Goal: Check status: Check status

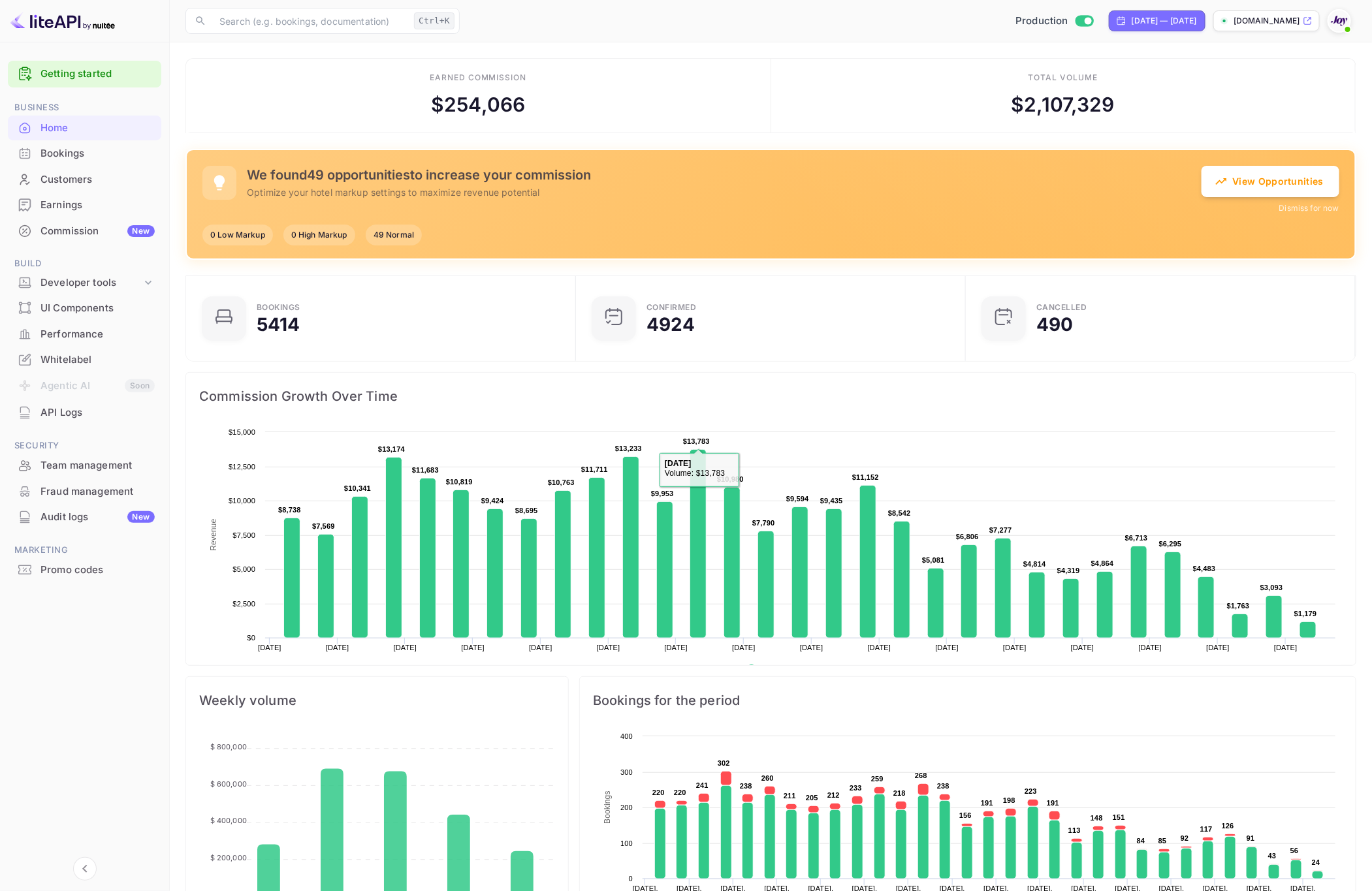
scroll to position [197, 367]
click at [61, 159] on div "Bookings" at bounding box center [97, 153] width 115 height 15
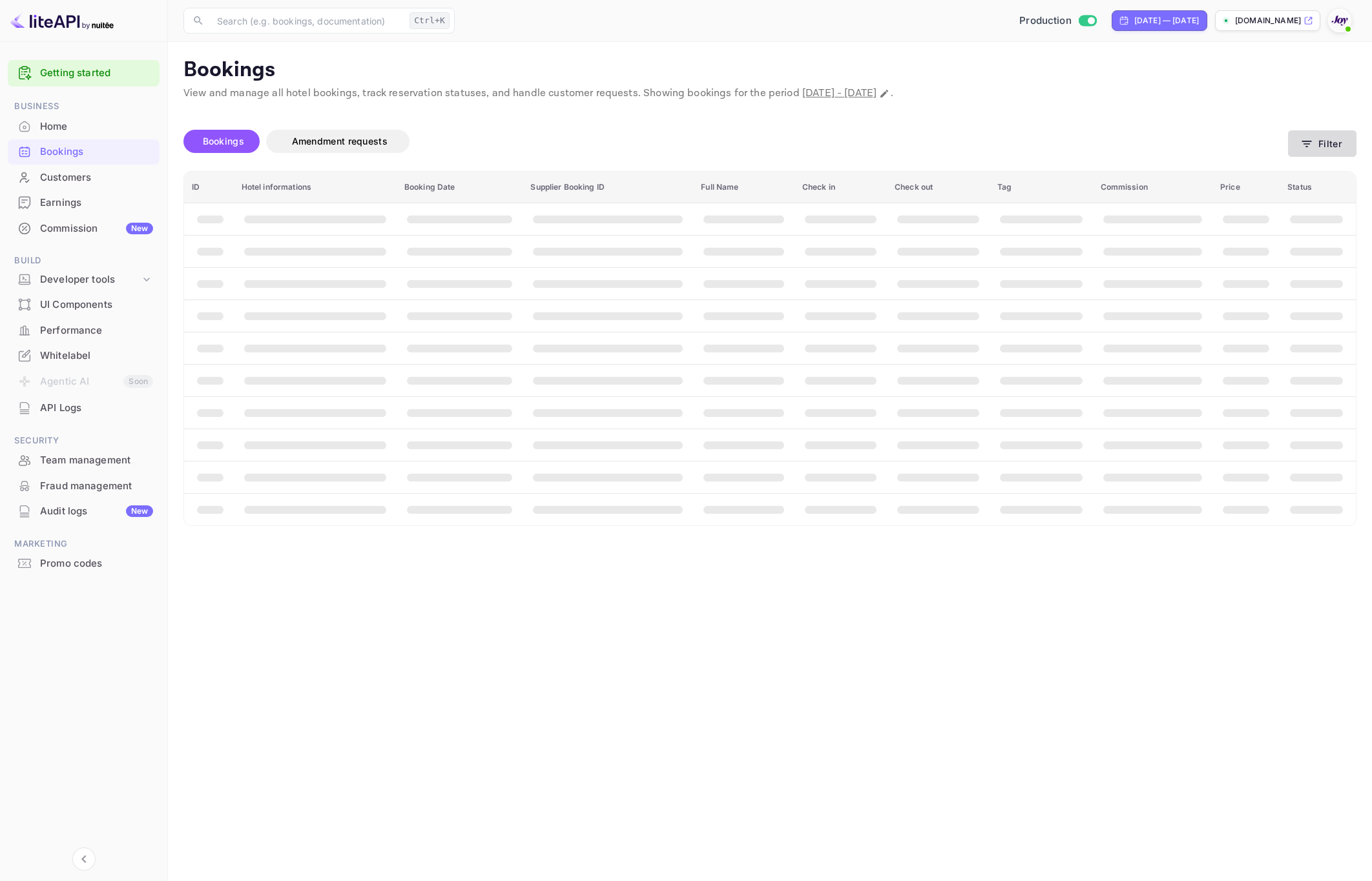
click at [1326, 150] on button "Filter" at bounding box center [1322, 144] width 68 height 26
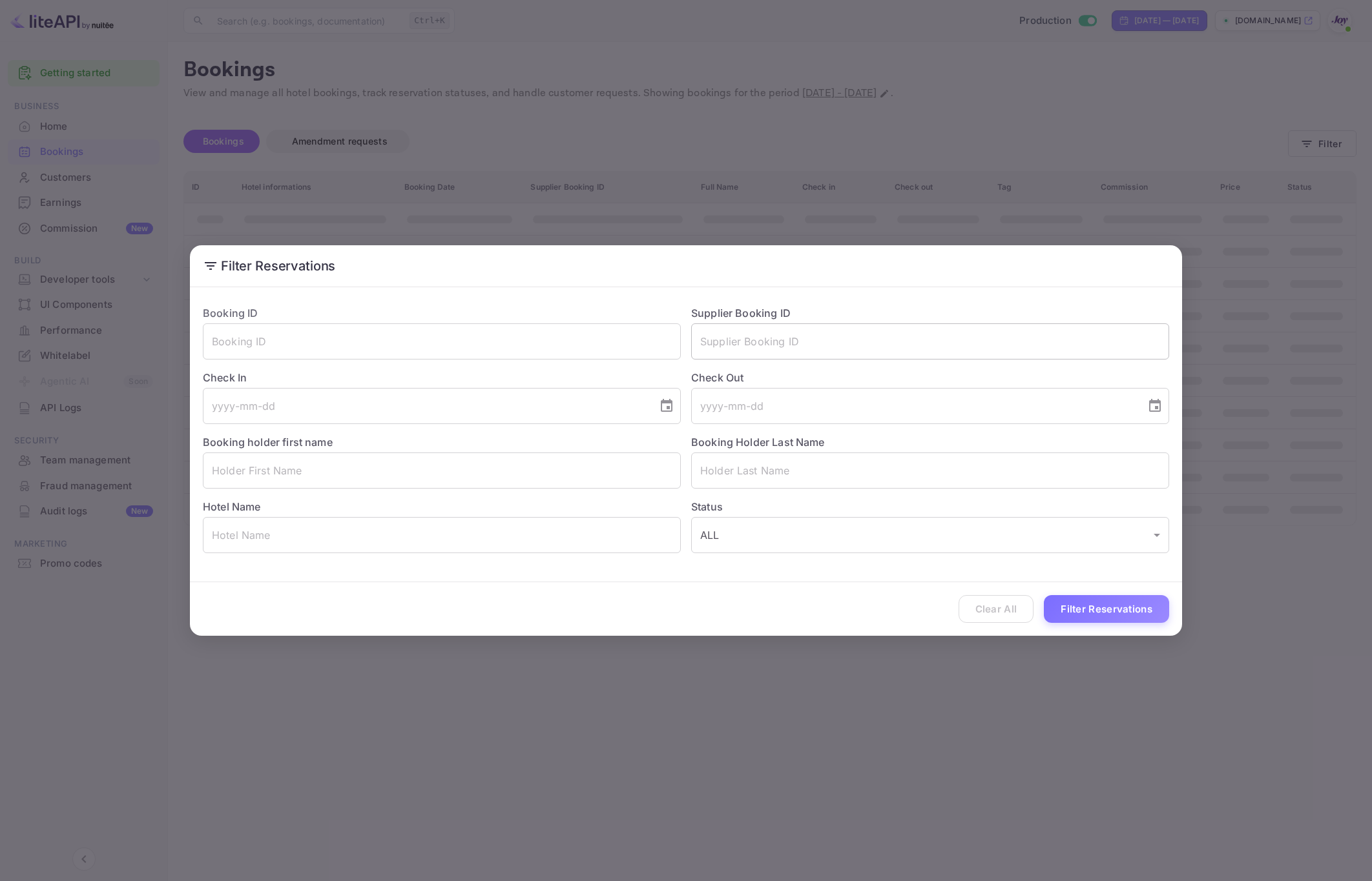
click at [775, 334] on input "text" at bounding box center [930, 342] width 478 height 36
paste input "8473760"
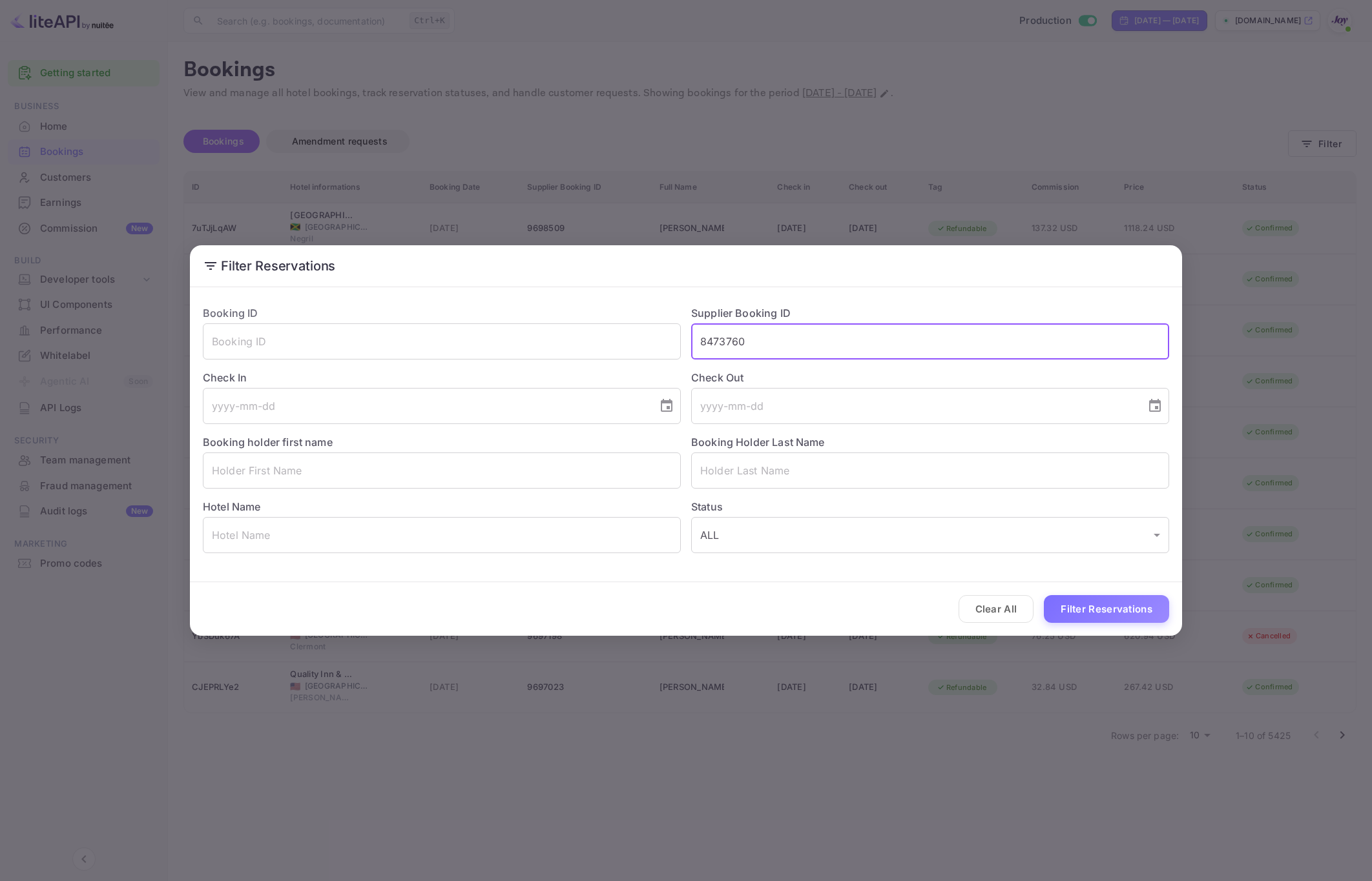
type input "8473760"
click at [1235, 111] on div "Filter Reservations Booking ID ​ Supplier Booking ID 8473760 ​ Check In ​ Check…" at bounding box center [686, 440] width 1372 height 881
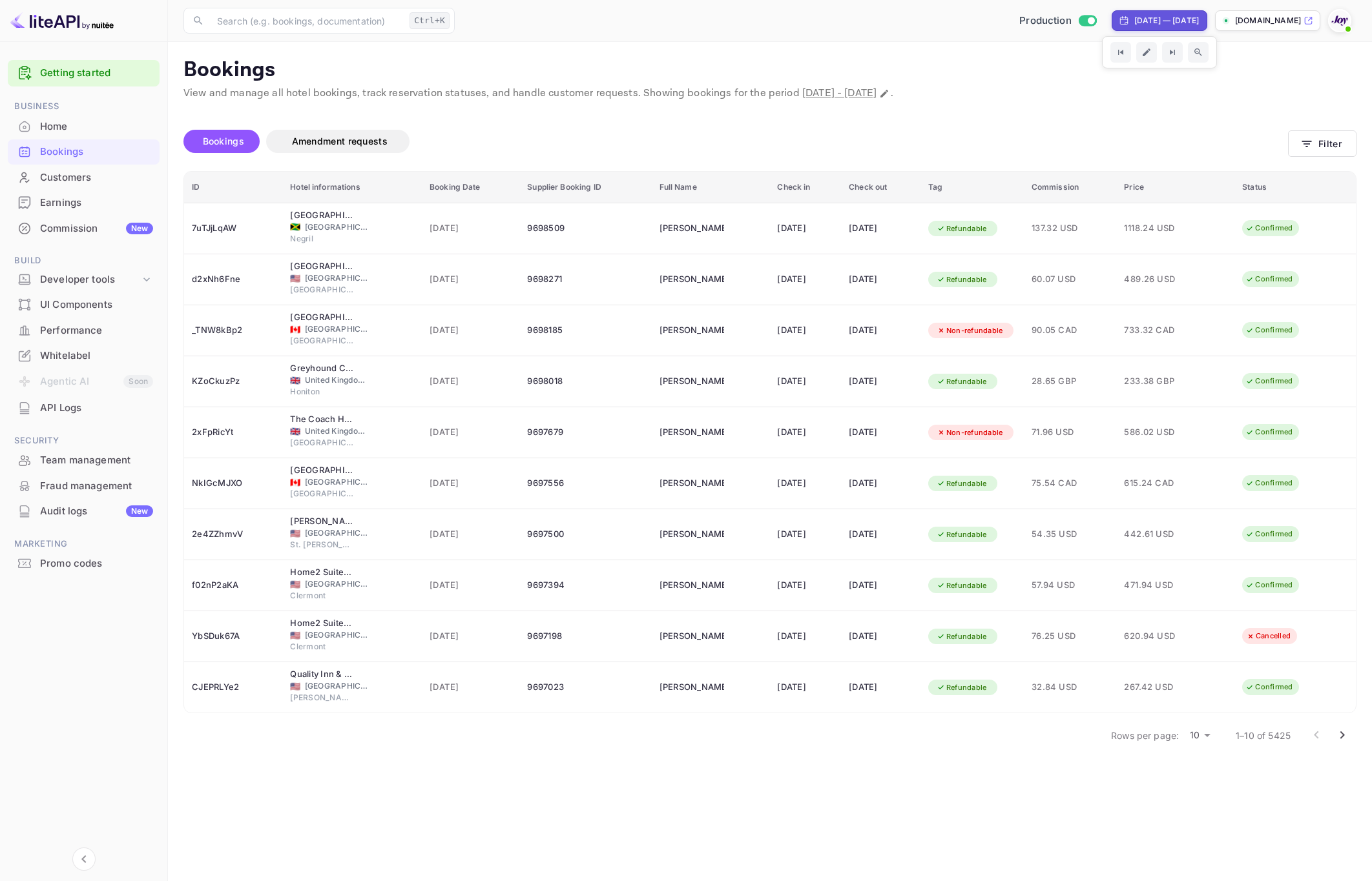
click at [1134, 25] on div "Aug 29, 2025 — Sep 28, 2025" at bounding box center [1167, 21] width 65 height 12
select select "7"
select select "2025"
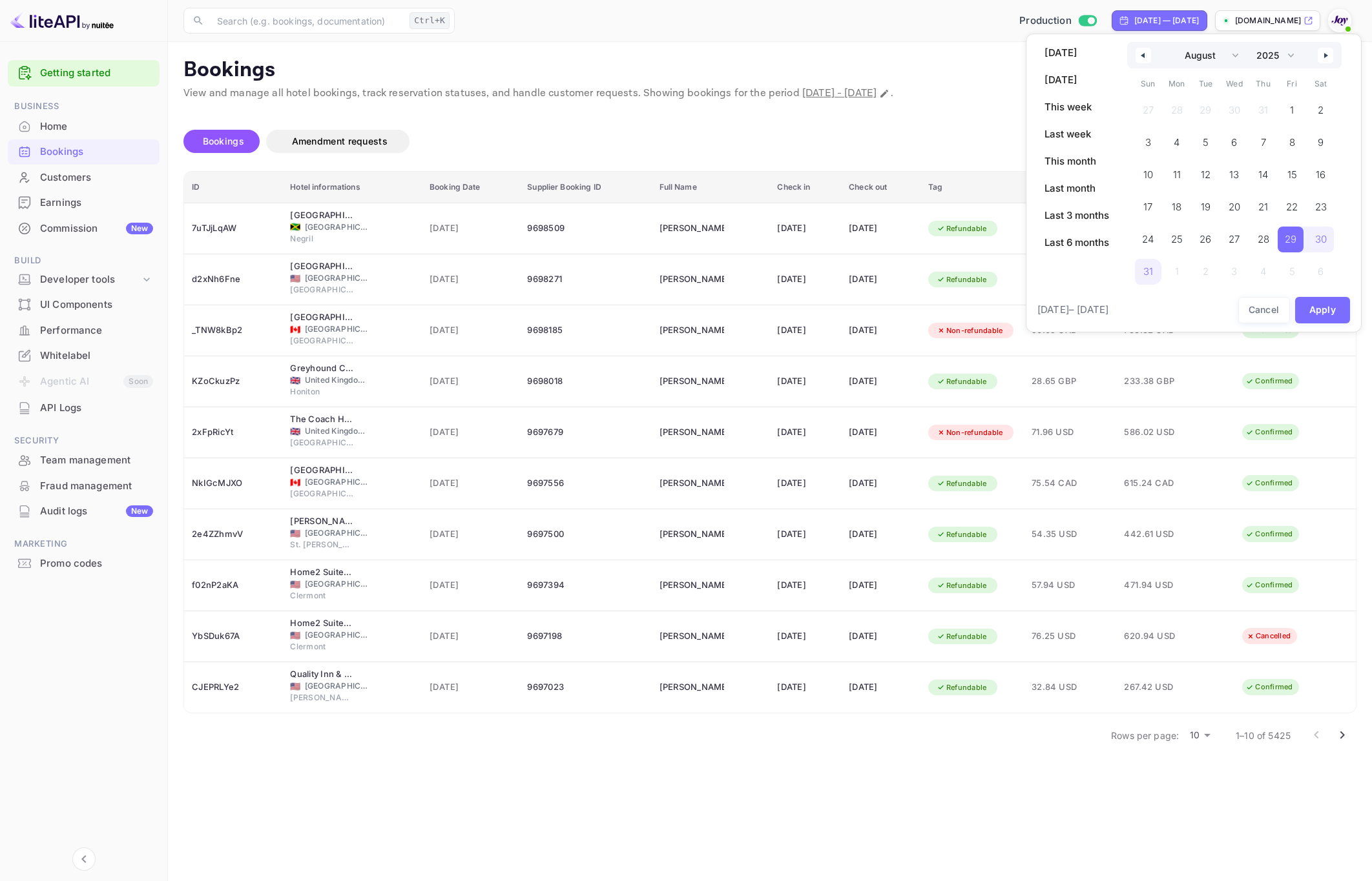
click at [1144, 58] on button "button" at bounding box center [1143, 55] width 15 height 15
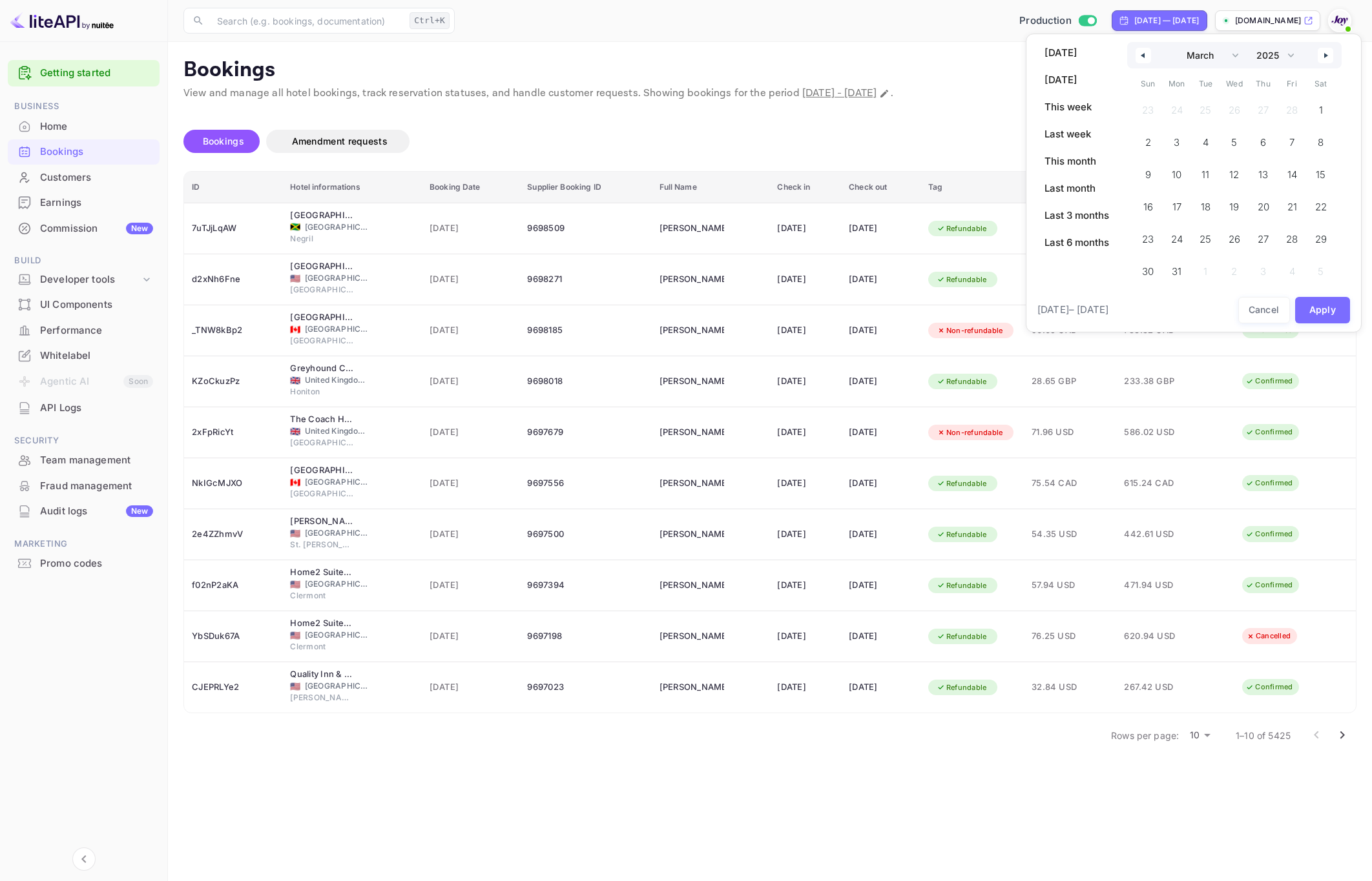
click at [1144, 58] on button "button" at bounding box center [1143, 55] width 15 height 15
click at [1143, 58] on button "button" at bounding box center [1143, 55] width 15 height 15
select select "0"
click at [1241, 115] on span "1" at bounding box center [1232, 110] width 26 height 26
click at [1285, 48] on select "2030 2029 2028 2027 2026 2025 2024 2023 2022 2021 2020 2019 2018 2017 2016 2015…" at bounding box center [1274, 55] width 49 height 26
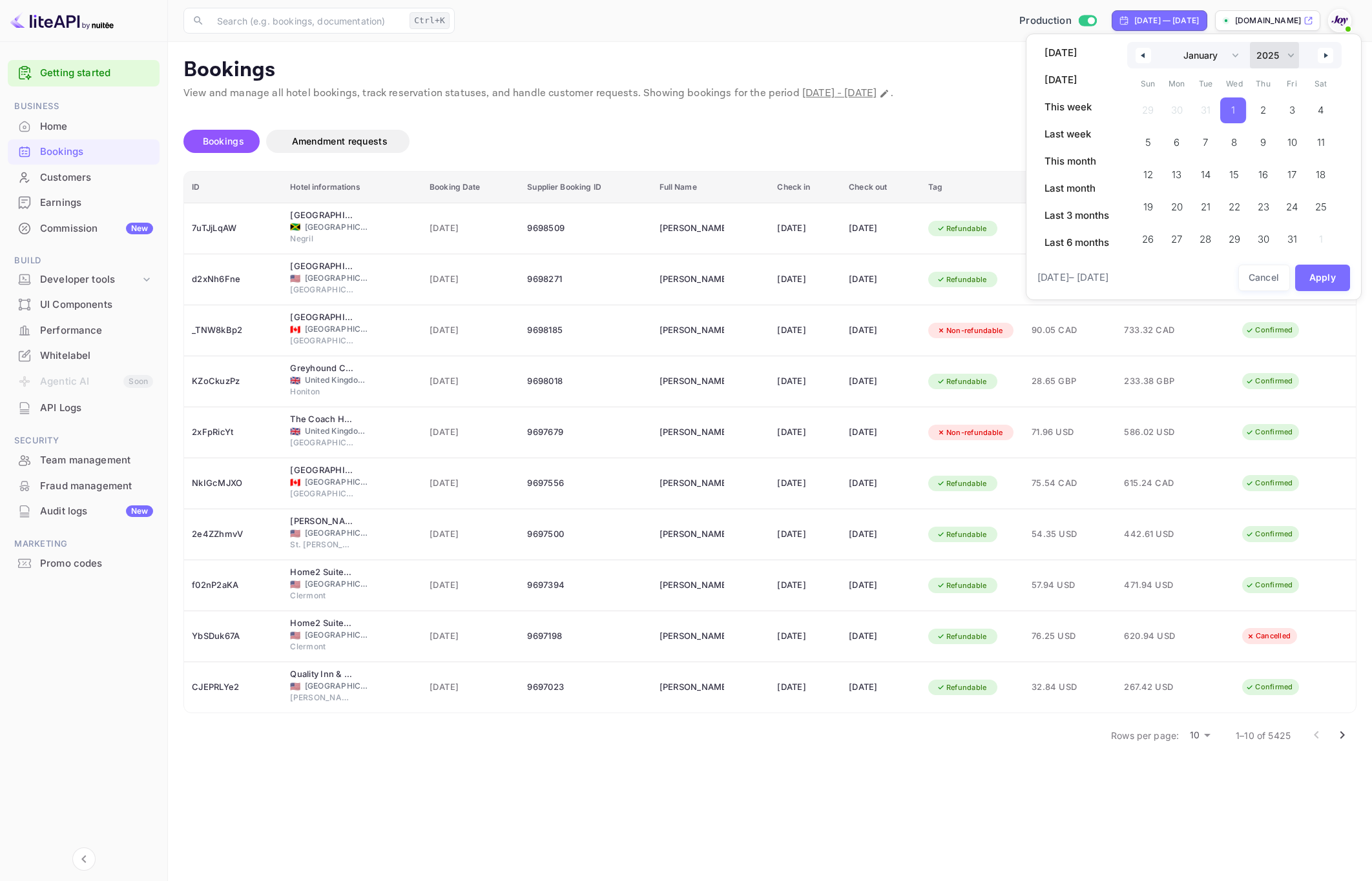
select select "2026"
click at [1250, 42] on select "2030 2029 2028 2027 2026 2025 2024 2023 2022 2021 2020 2019 2018 2017 2016 2015…" at bounding box center [1274, 55] width 49 height 26
click at [1329, 54] on icon "button" at bounding box center [1327, 56] width 7 height 5
click at [1329, 54] on div "January February March April May June July August September October November De…" at bounding box center [1234, 67] width 215 height 50
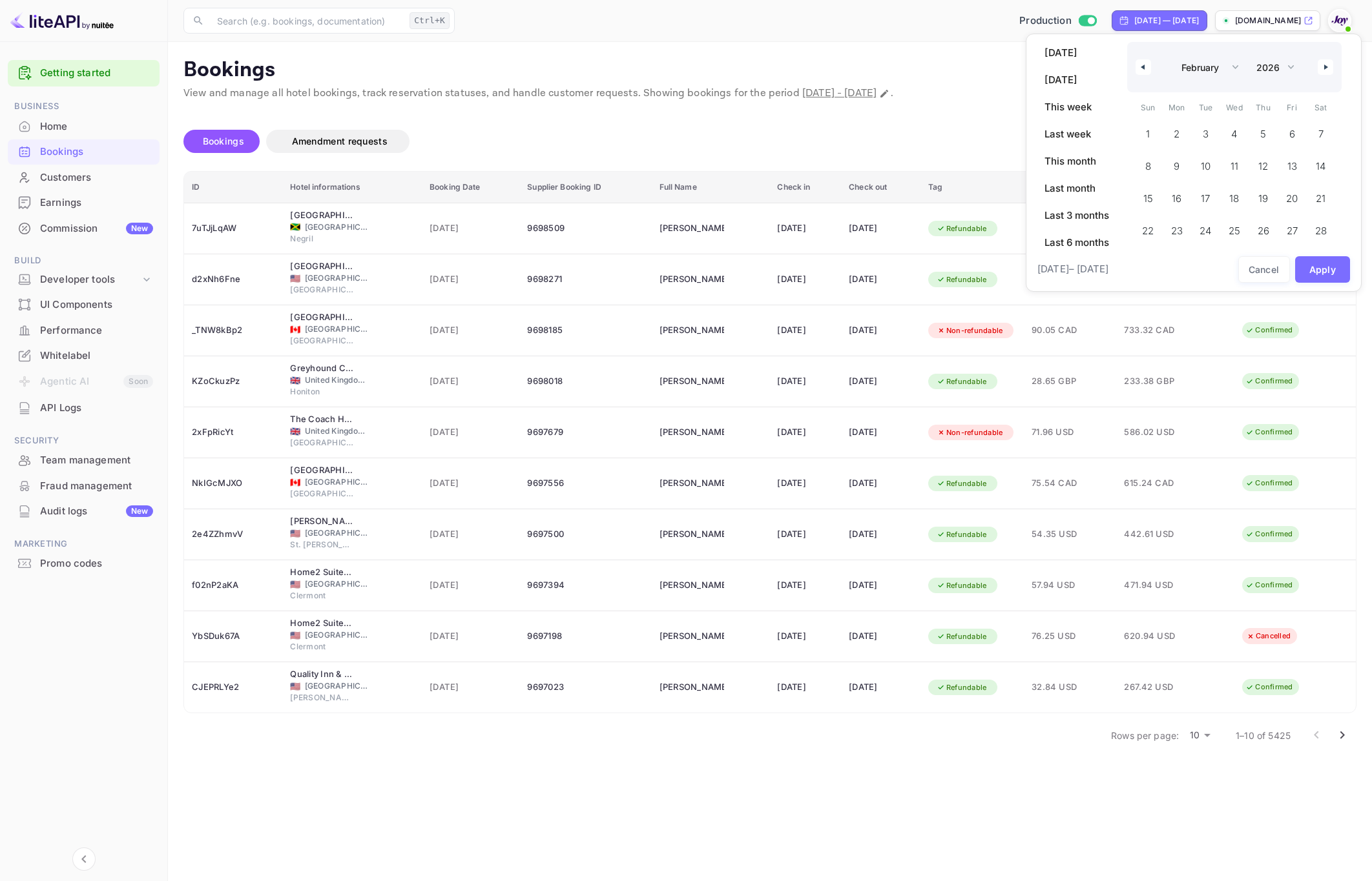
click at [1329, 54] on div "January February March April May June July August September October November De…" at bounding box center [1234, 67] width 215 height 50
click at [1329, 66] on icon "button" at bounding box center [1327, 68] width 7 height 5
click at [1329, 66] on div "January February March April May June July August September October November De…" at bounding box center [1234, 55] width 215 height 26
click at [1331, 53] on button "button" at bounding box center [1325, 55] width 15 height 15
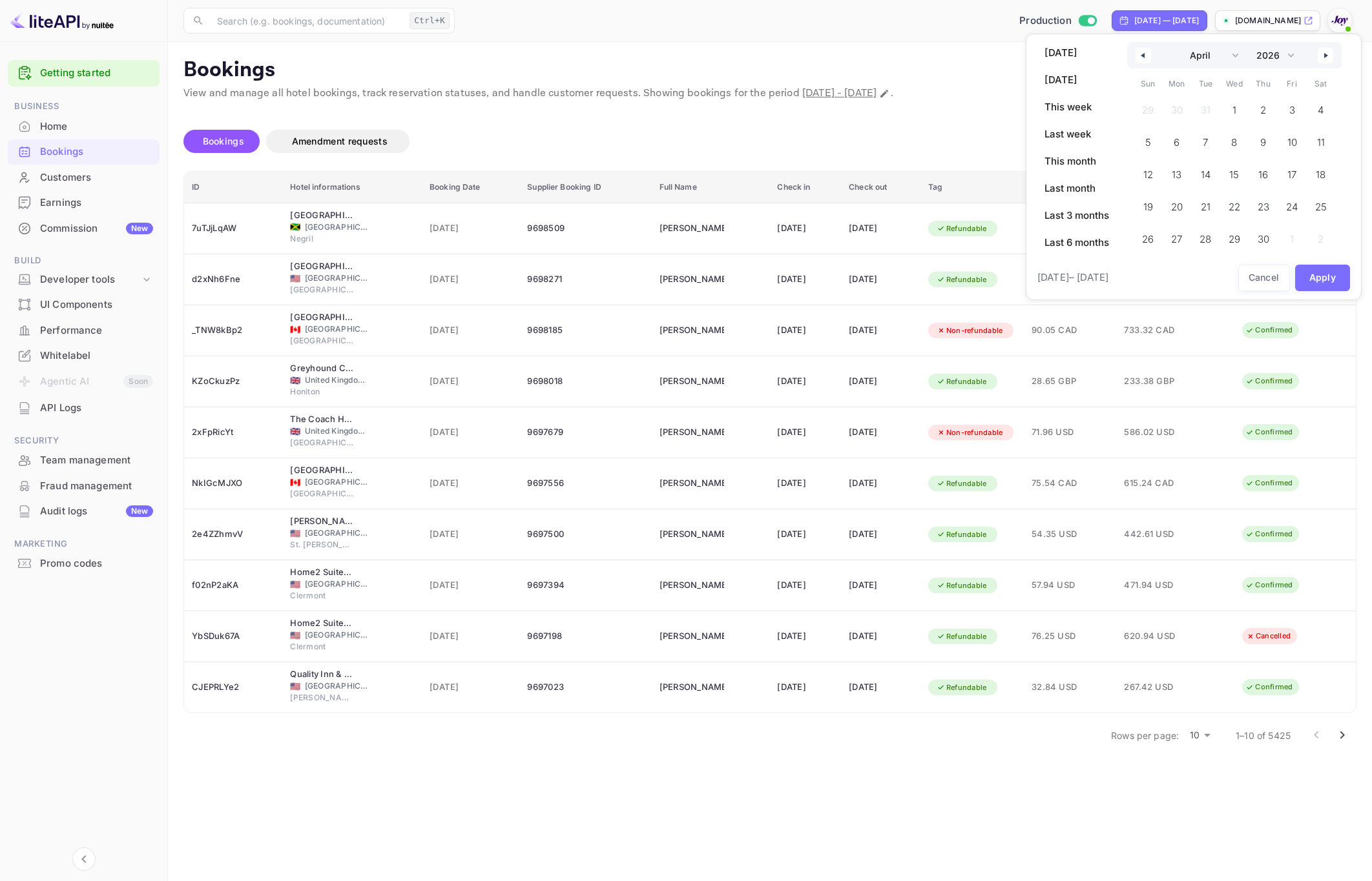
click at [1331, 53] on button "button" at bounding box center [1325, 55] width 15 height 15
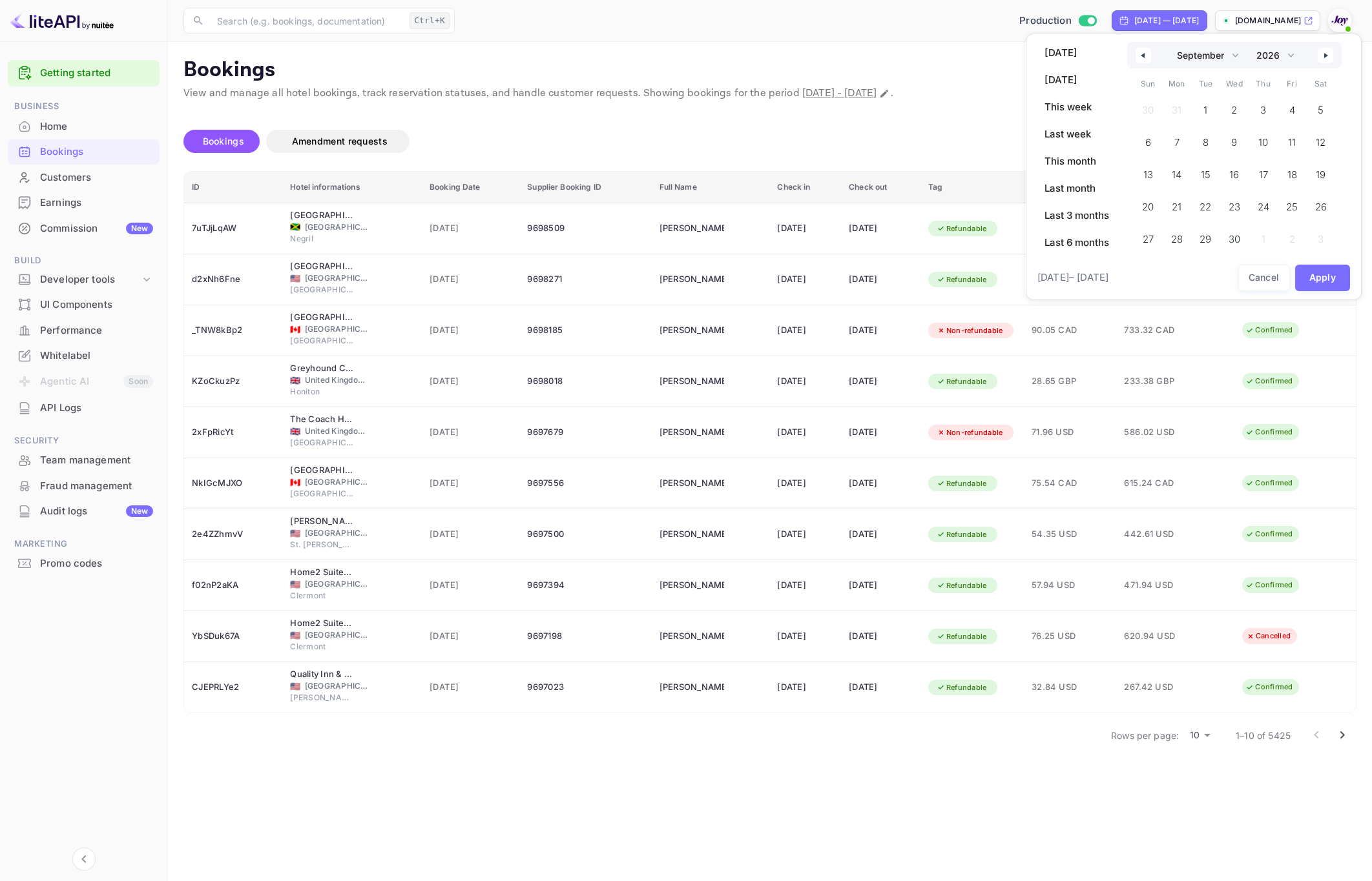
click at [1331, 53] on button "button" at bounding box center [1325, 55] width 15 height 15
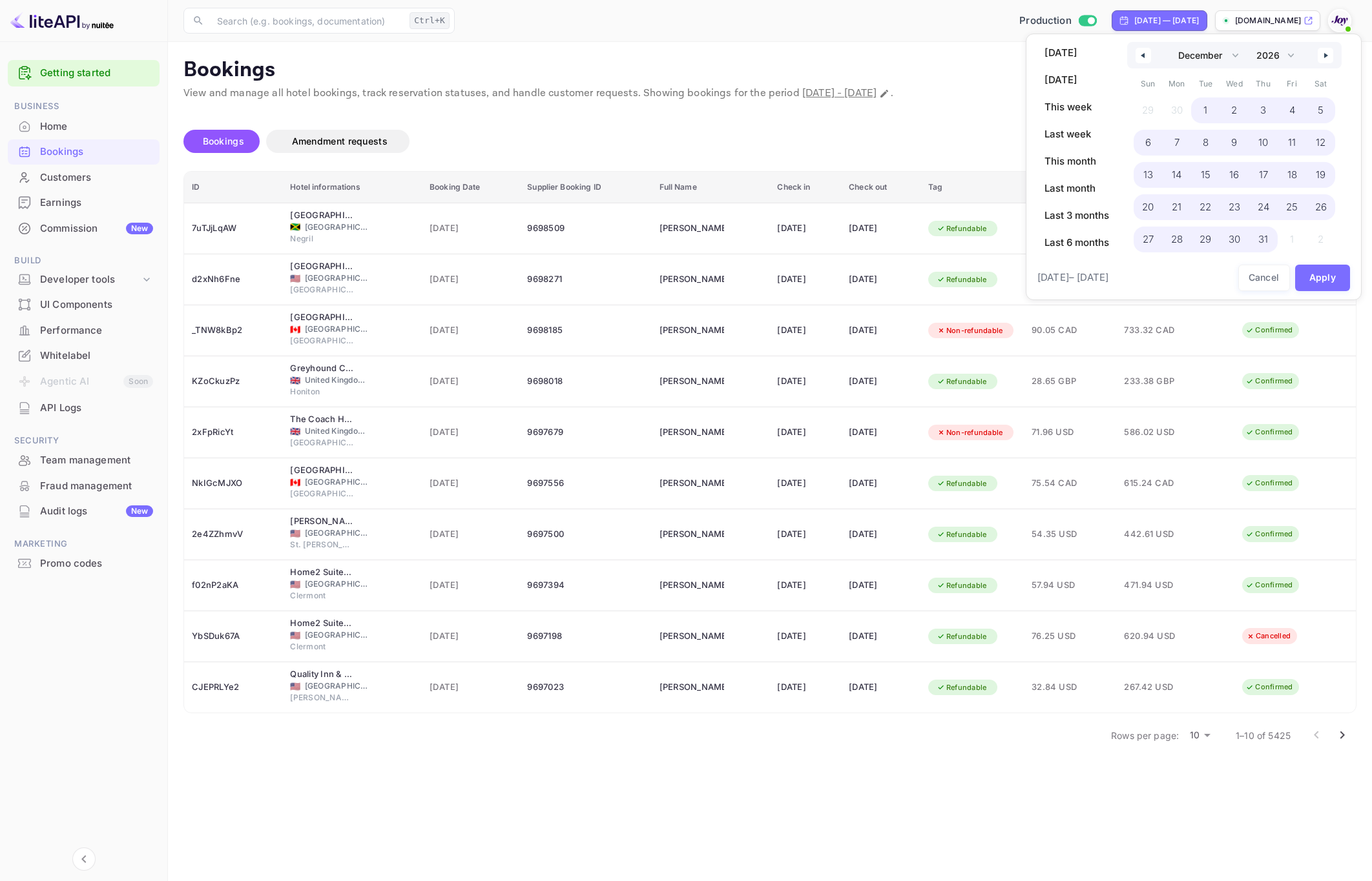
click at [1264, 233] on span "31" at bounding box center [1263, 239] width 10 height 23
select select "0"
select select "2025"
click at [1312, 281] on button "Apply" at bounding box center [1323, 278] width 56 height 26
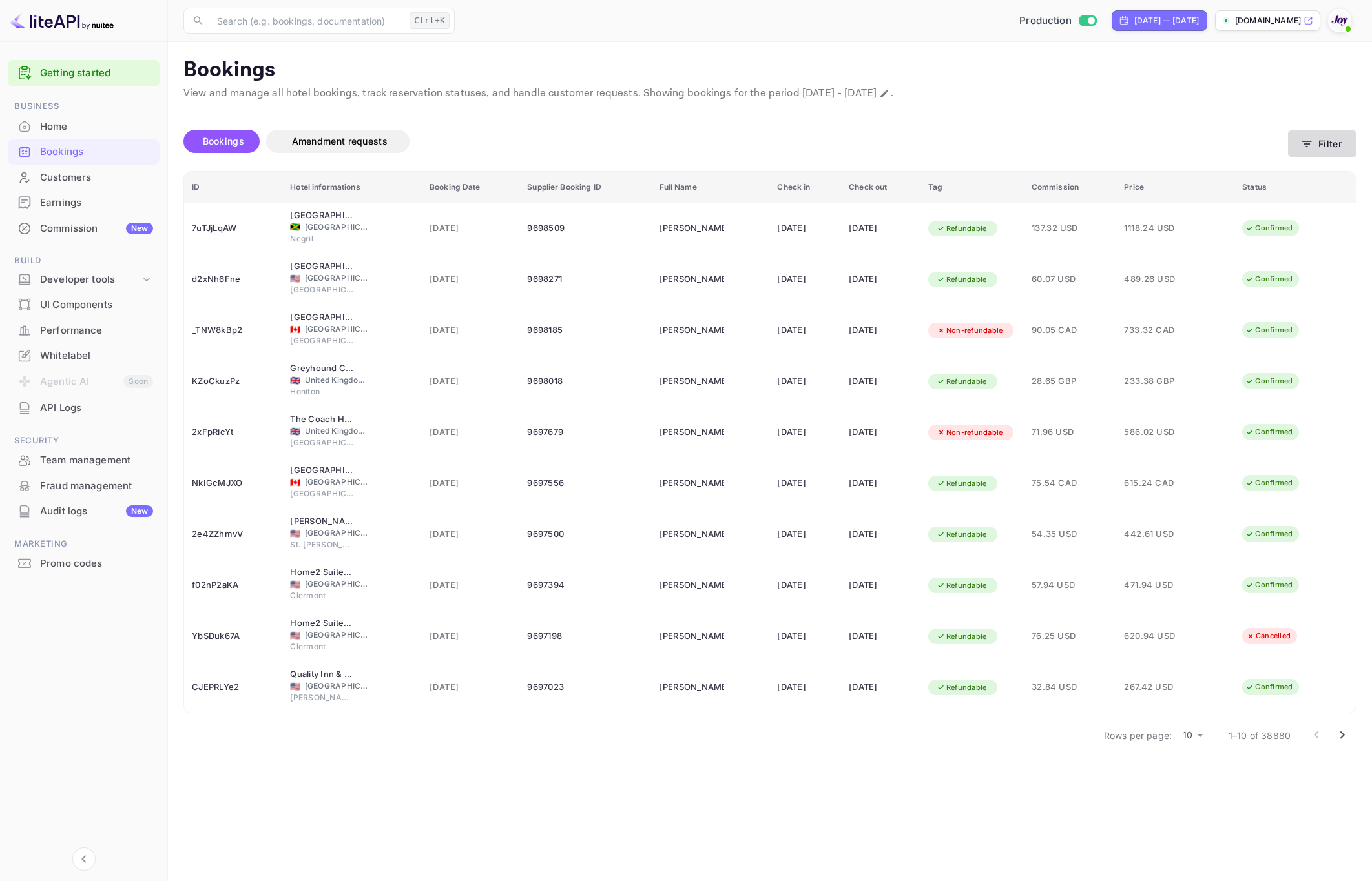
click at [1316, 150] on button "Filter" at bounding box center [1322, 144] width 68 height 26
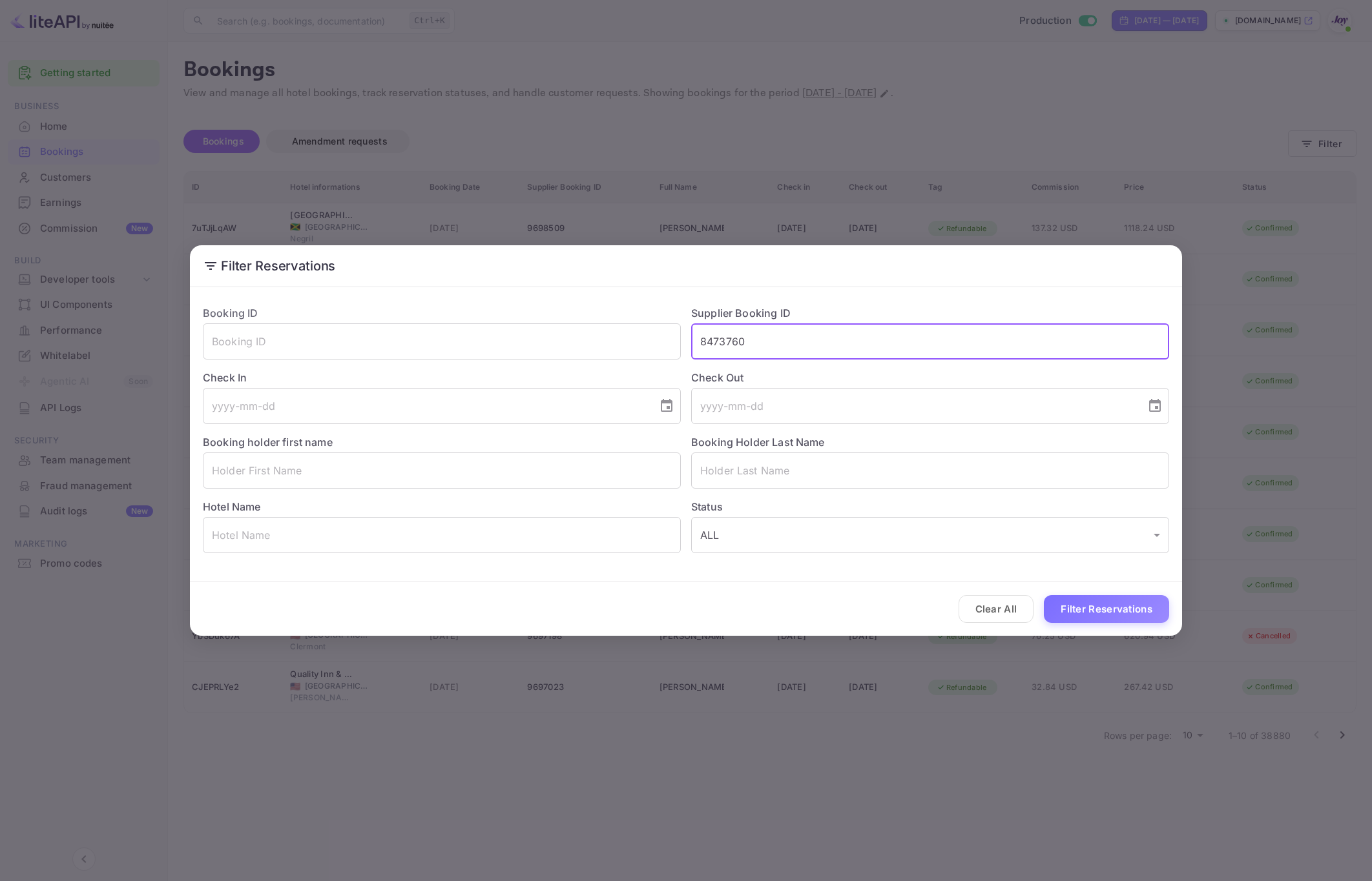
click at [773, 339] on input "8473760" at bounding box center [930, 342] width 478 height 36
click at [773, 338] on input "8473760" at bounding box center [930, 342] width 478 height 36
click at [1093, 618] on button "Filter Reservations" at bounding box center [1106, 609] width 125 height 28
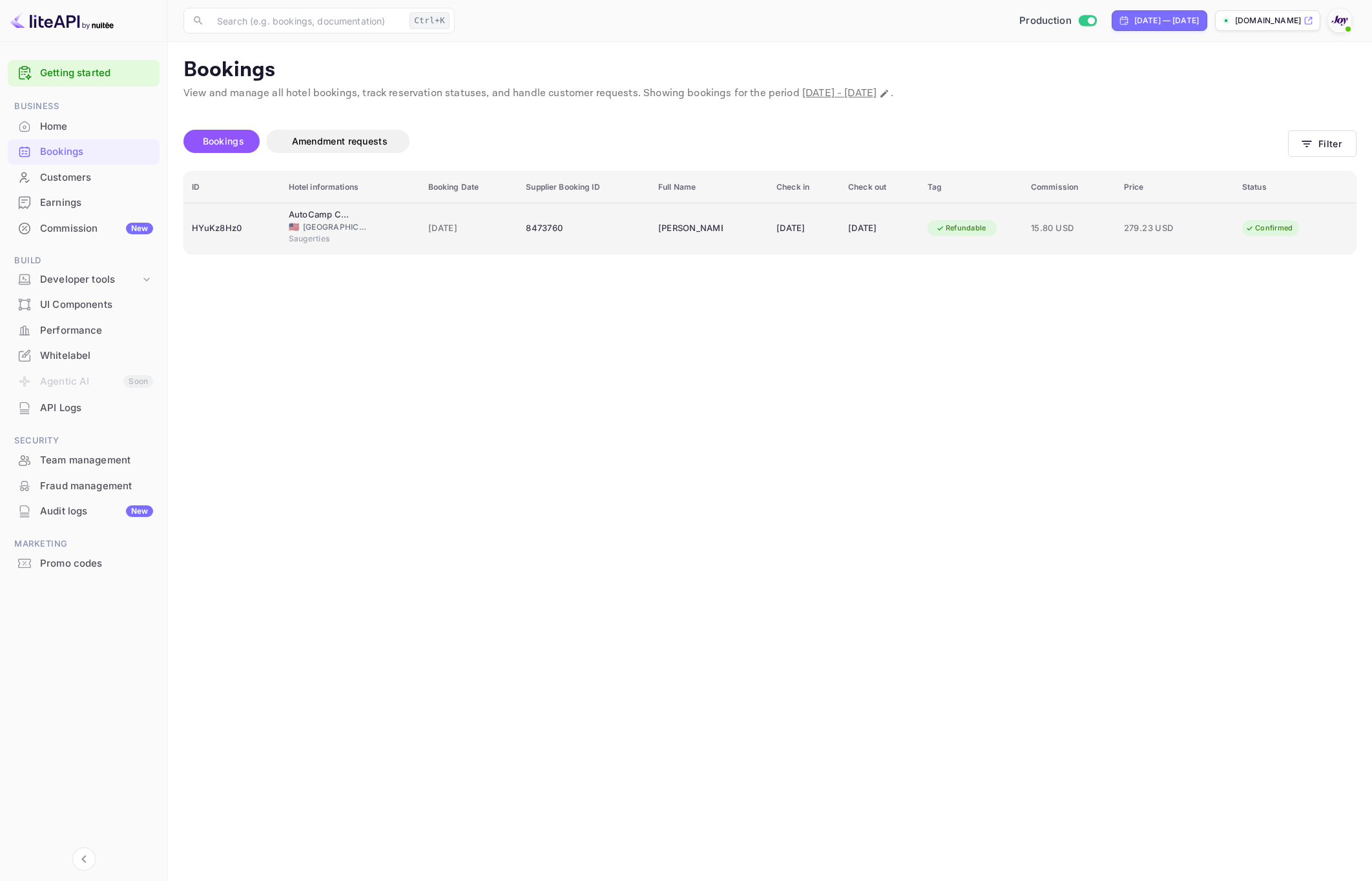
click at [624, 232] on td "8473760" at bounding box center [584, 228] width 132 height 51
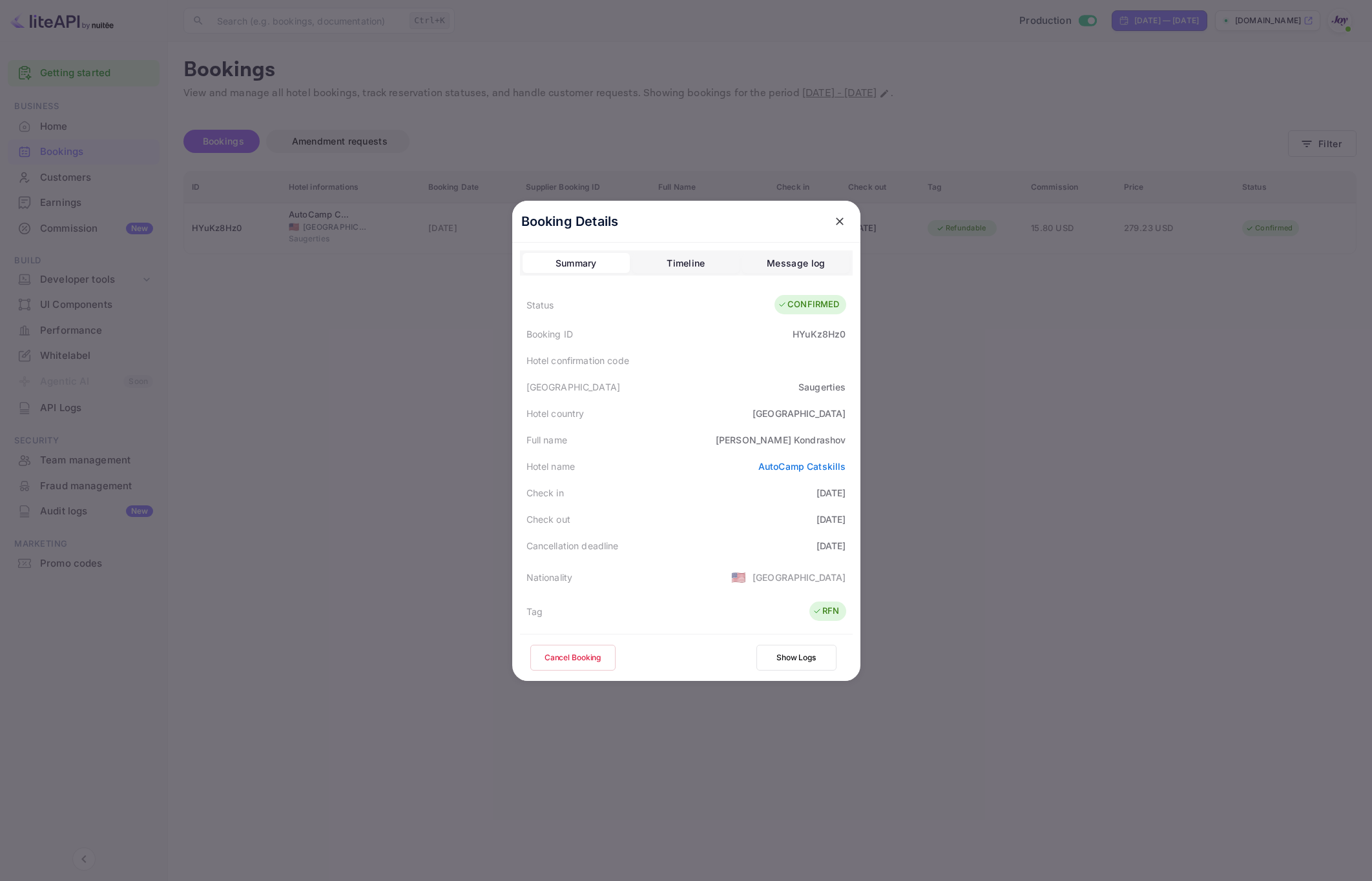
click at [952, 395] on div at bounding box center [686, 440] width 1372 height 881
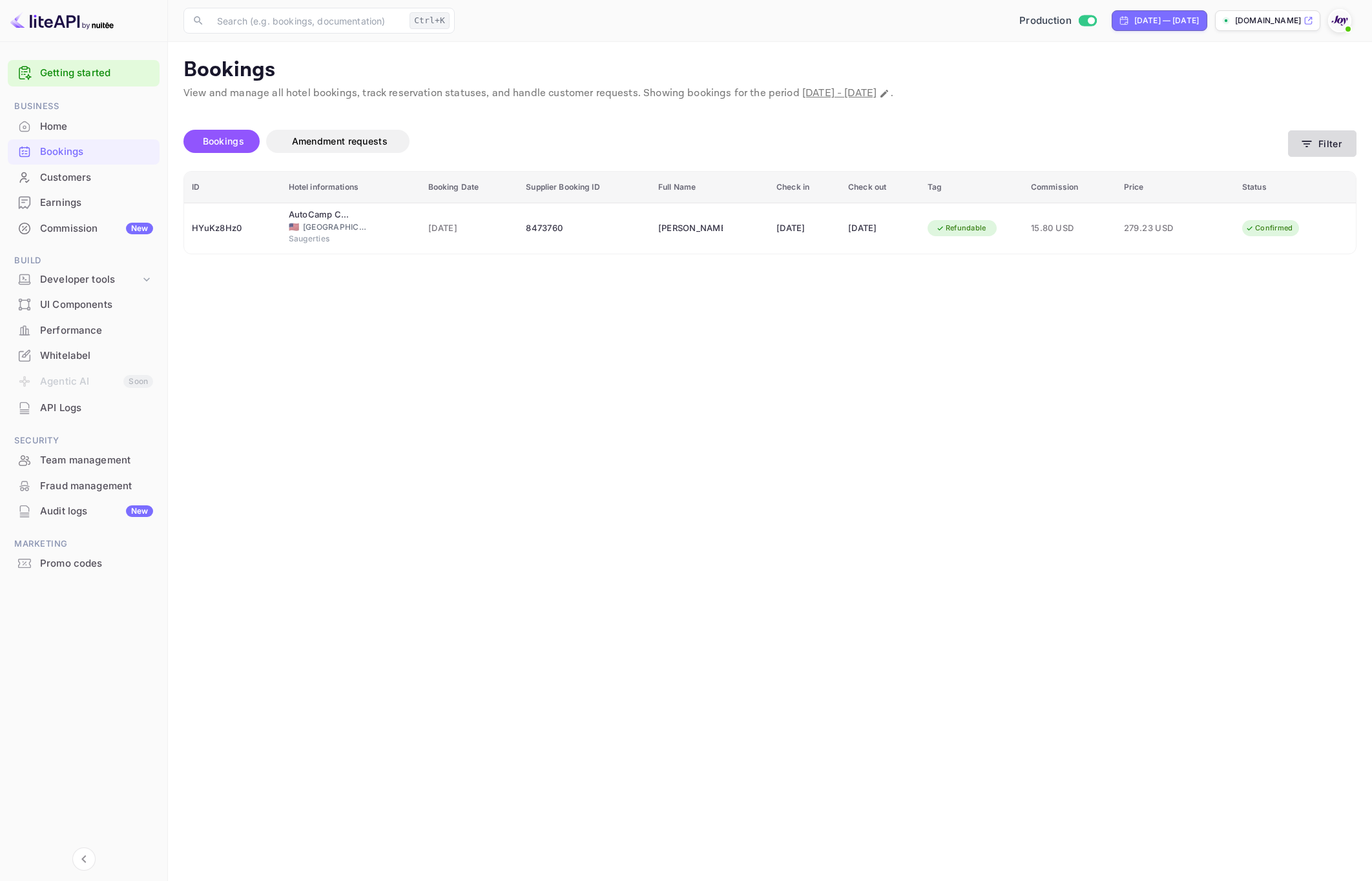
click at [1336, 150] on button "Filter" at bounding box center [1322, 144] width 68 height 26
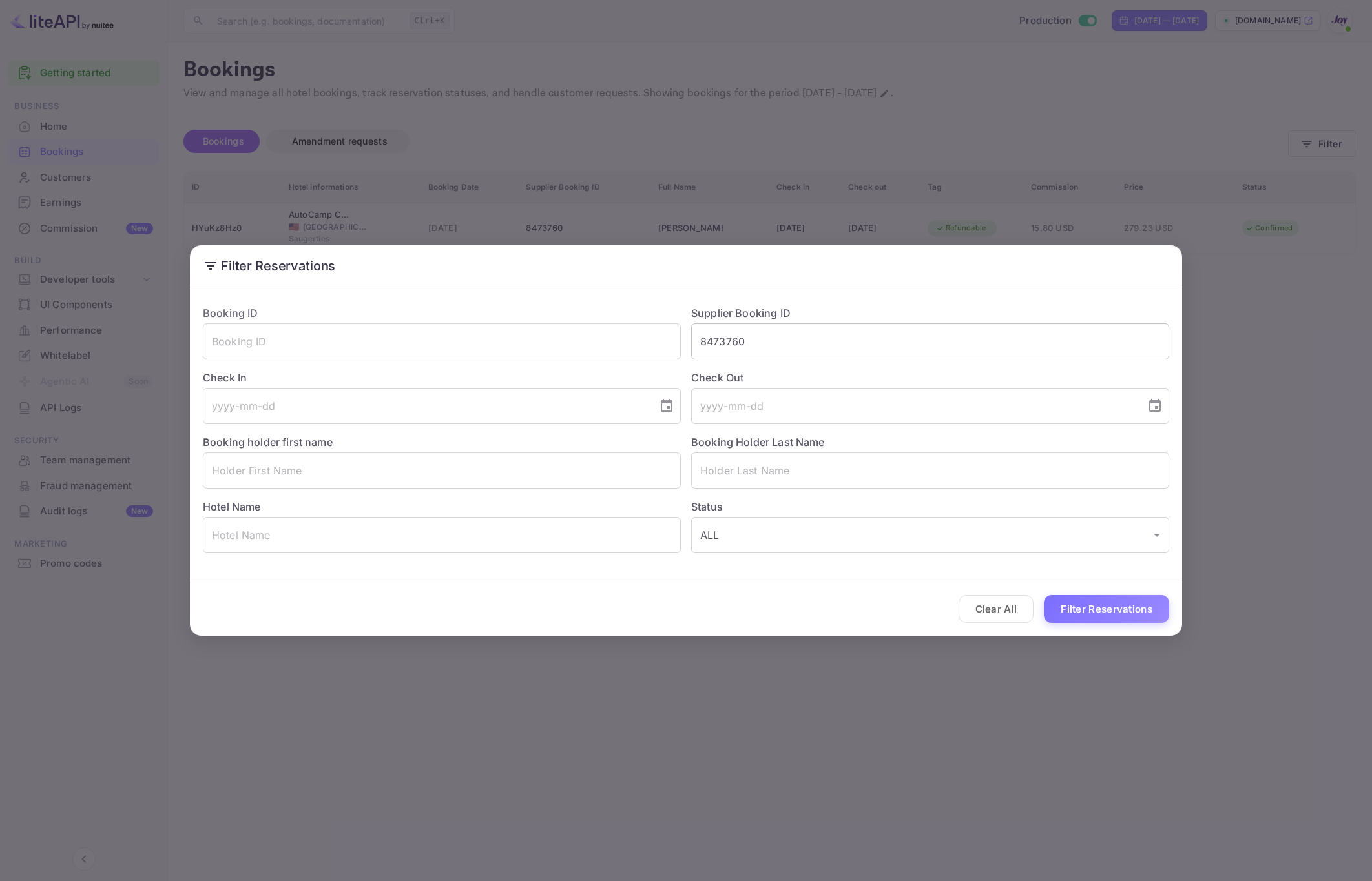
click at [799, 349] on input "8473760" at bounding box center [930, 342] width 478 height 36
click at [799, 349] on input "text" at bounding box center [930, 342] width 478 height 36
click at [249, 481] on input "text" at bounding box center [442, 471] width 478 height 36
paste input "Ivanna"
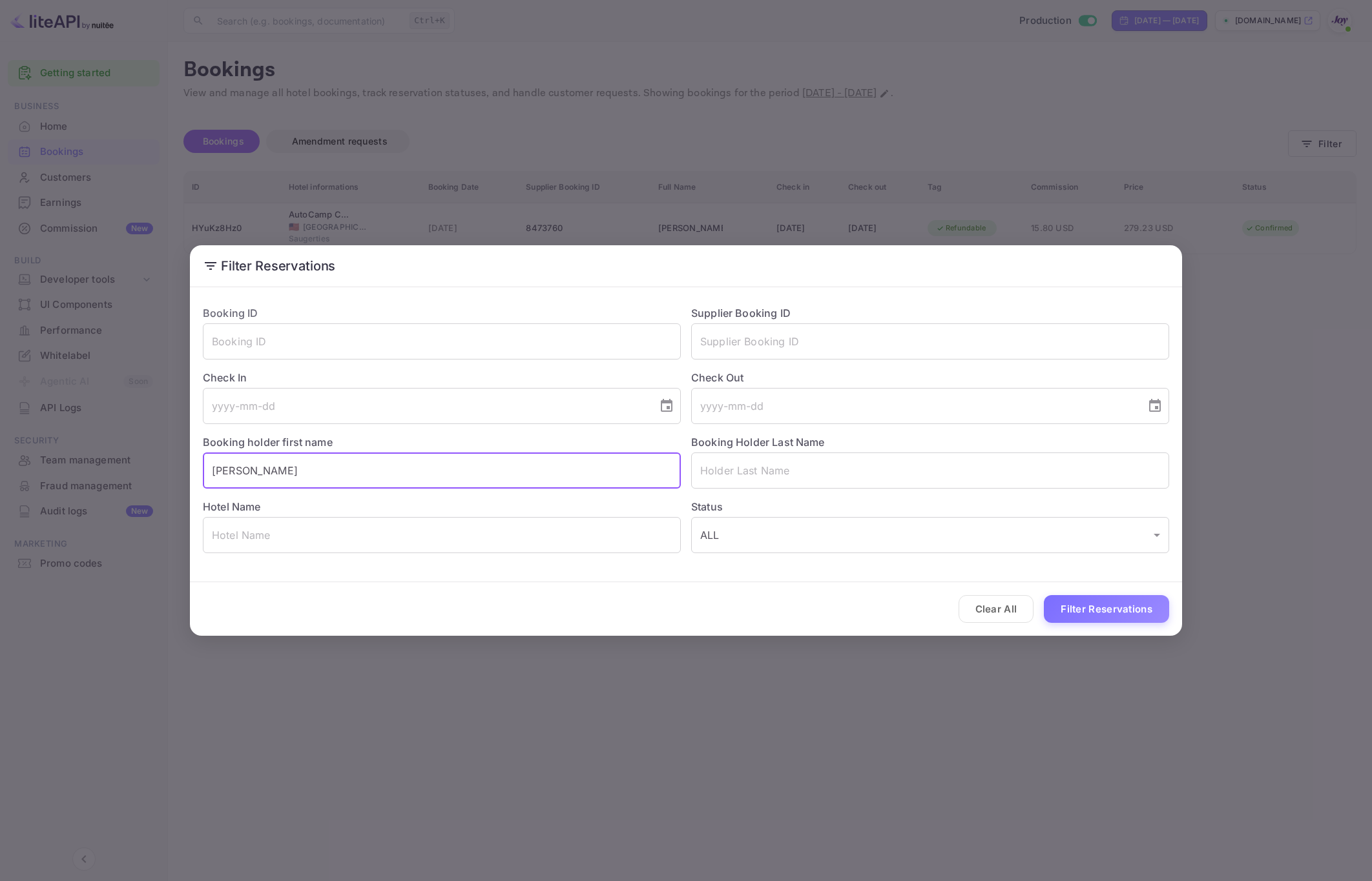
type input "Ivanna"
click at [795, 467] on input "text" at bounding box center [930, 471] width 478 height 36
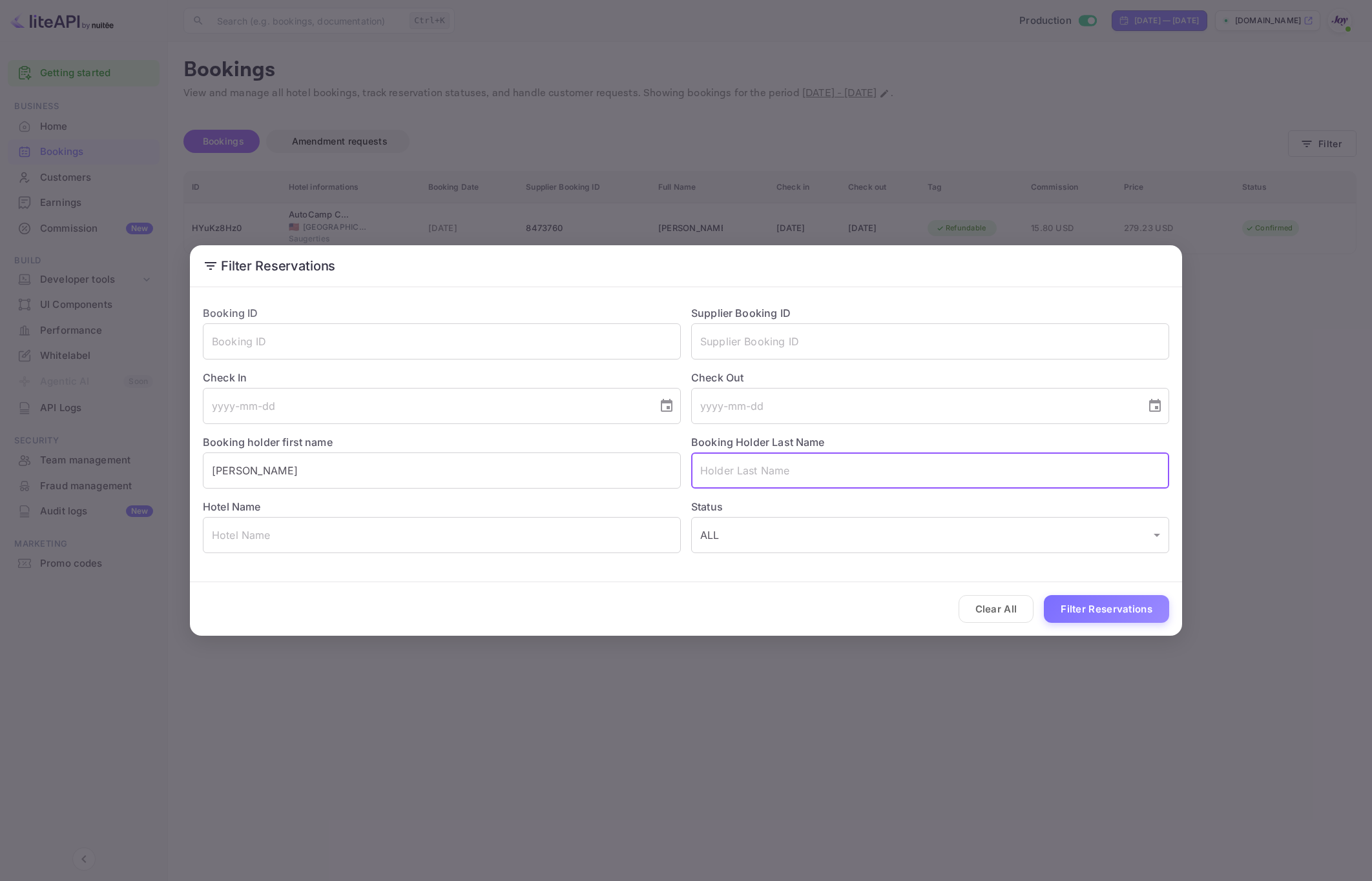
paste input "Valverde"
type input "Valverde"
click at [1093, 614] on button "Filter Reservations" at bounding box center [1106, 609] width 125 height 28
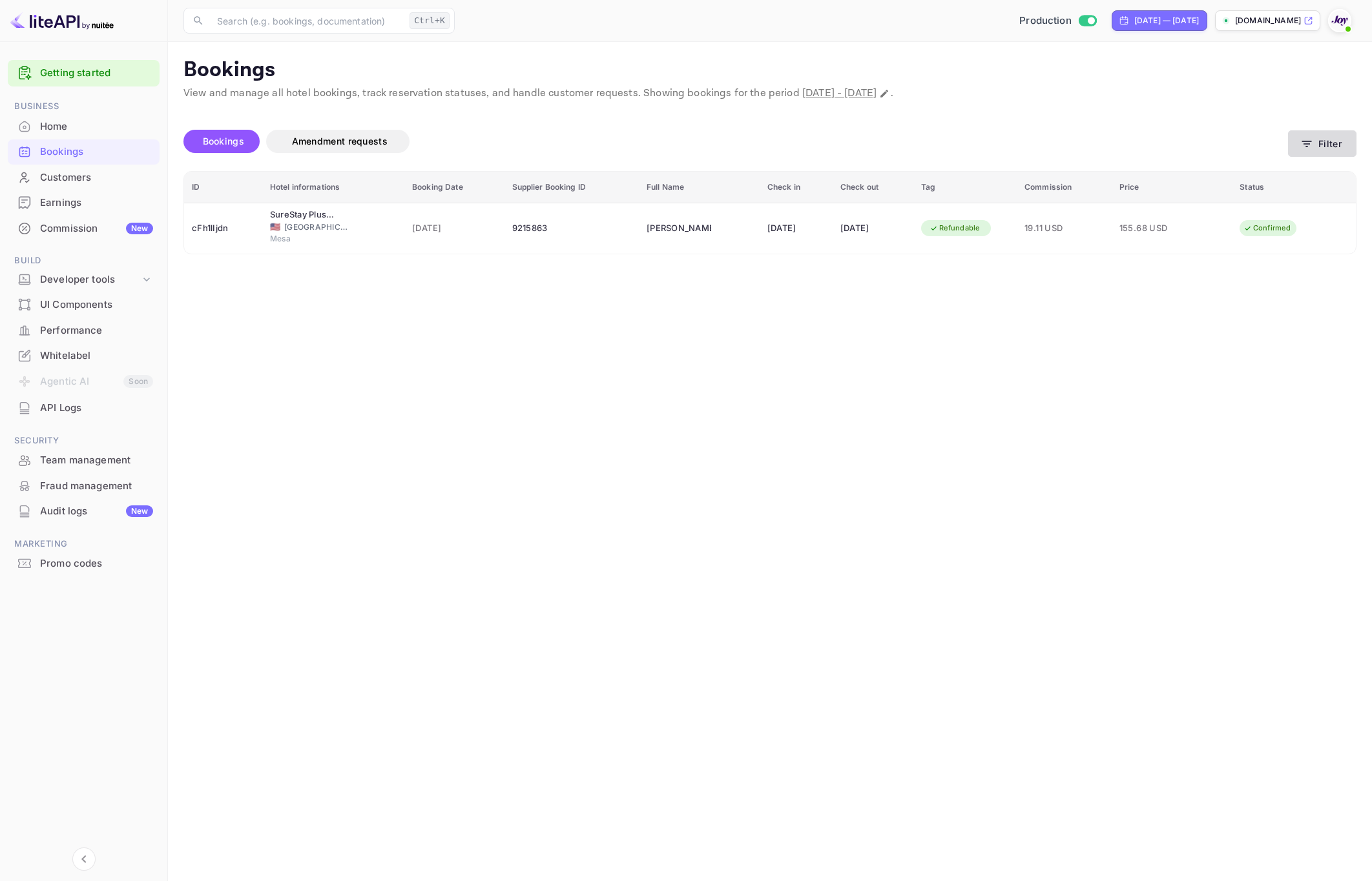
click at [1329, 146] on button "Filter" at bounding box center [1322, 144] width 68 height 26
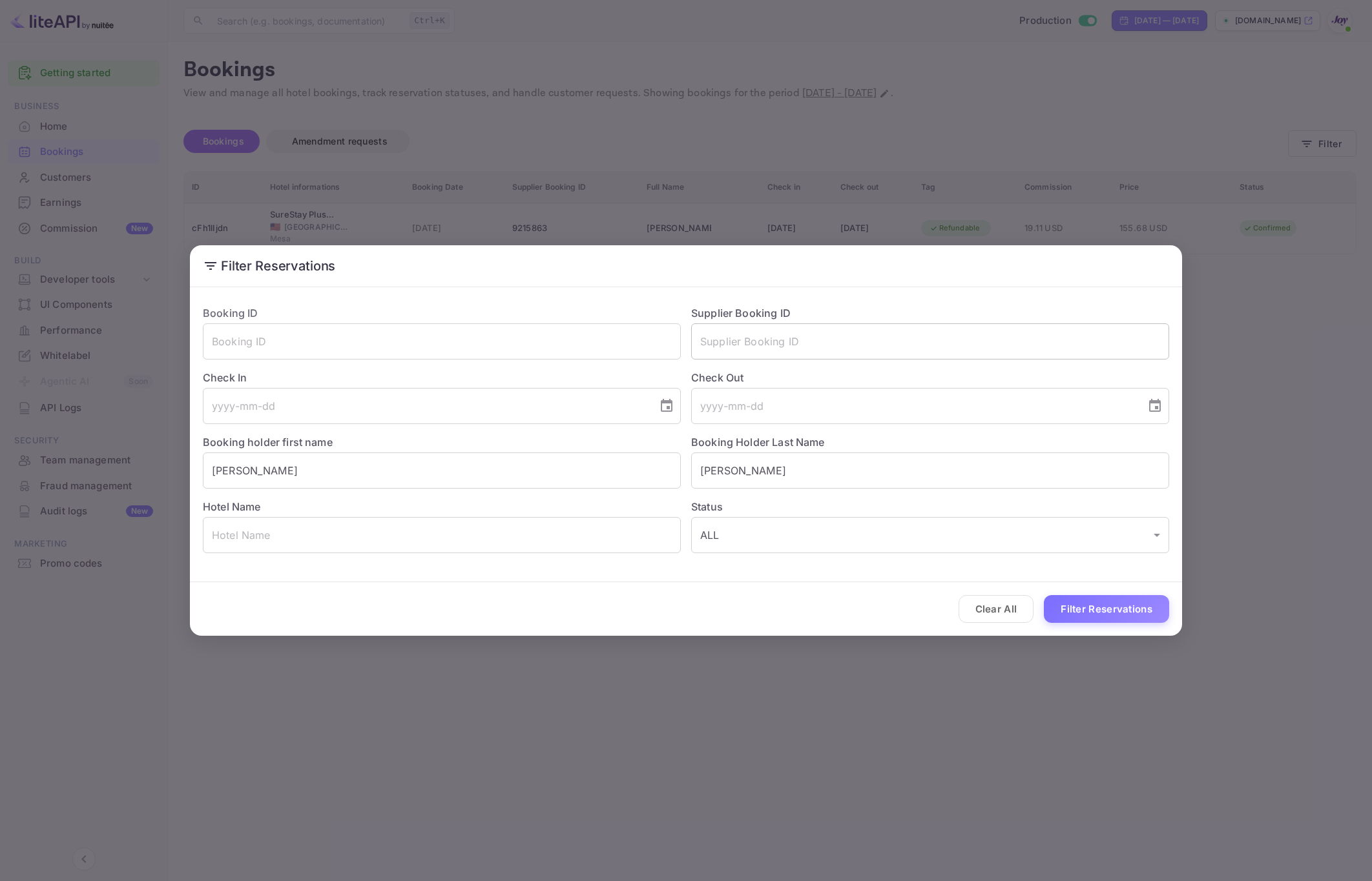
click at [822, 335] on input "text" at bounding box center [930, 342] width 478 height 36
paste input "8473760"
type input "8473760"
click at [743, 459] on input "Valverde" at bounding box center [930, 471] width 478 height 36
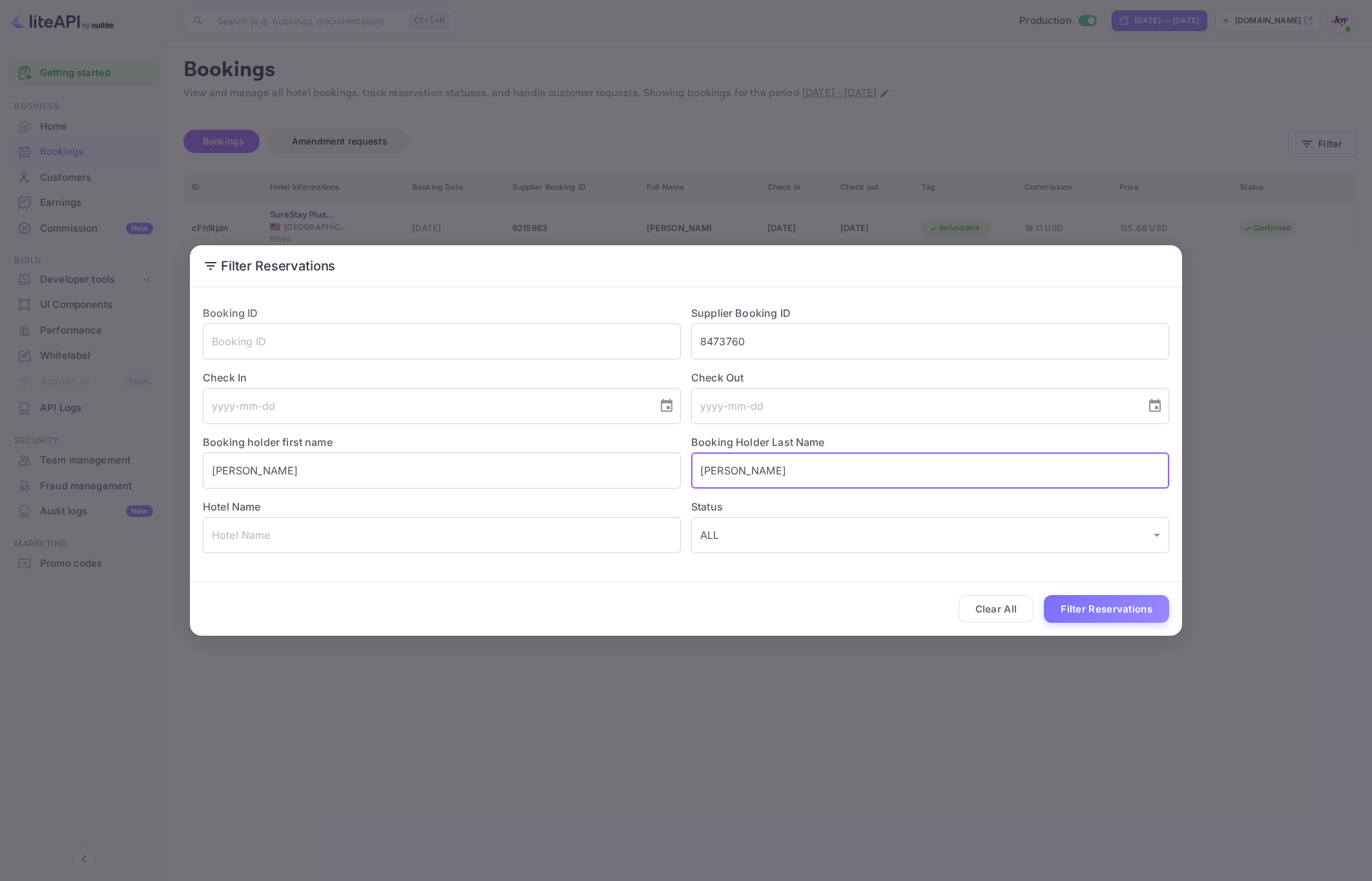
click at [743, 459] on input "Valverde" at bounding box center [930, 471] width 478 height 36
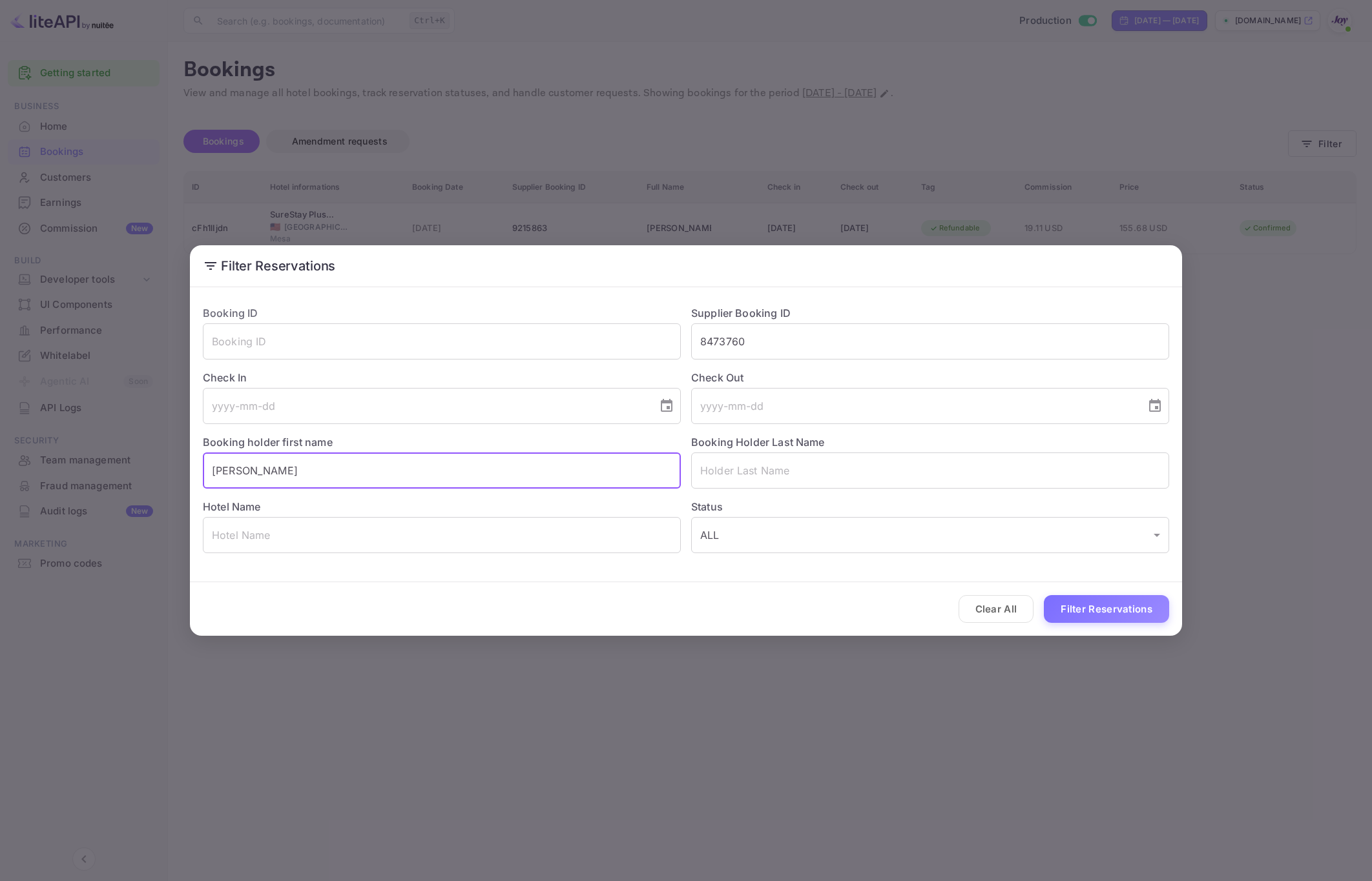
click at [642, 481] on input "Ivanna" at bounding box center [442, 471] width 478 height 36
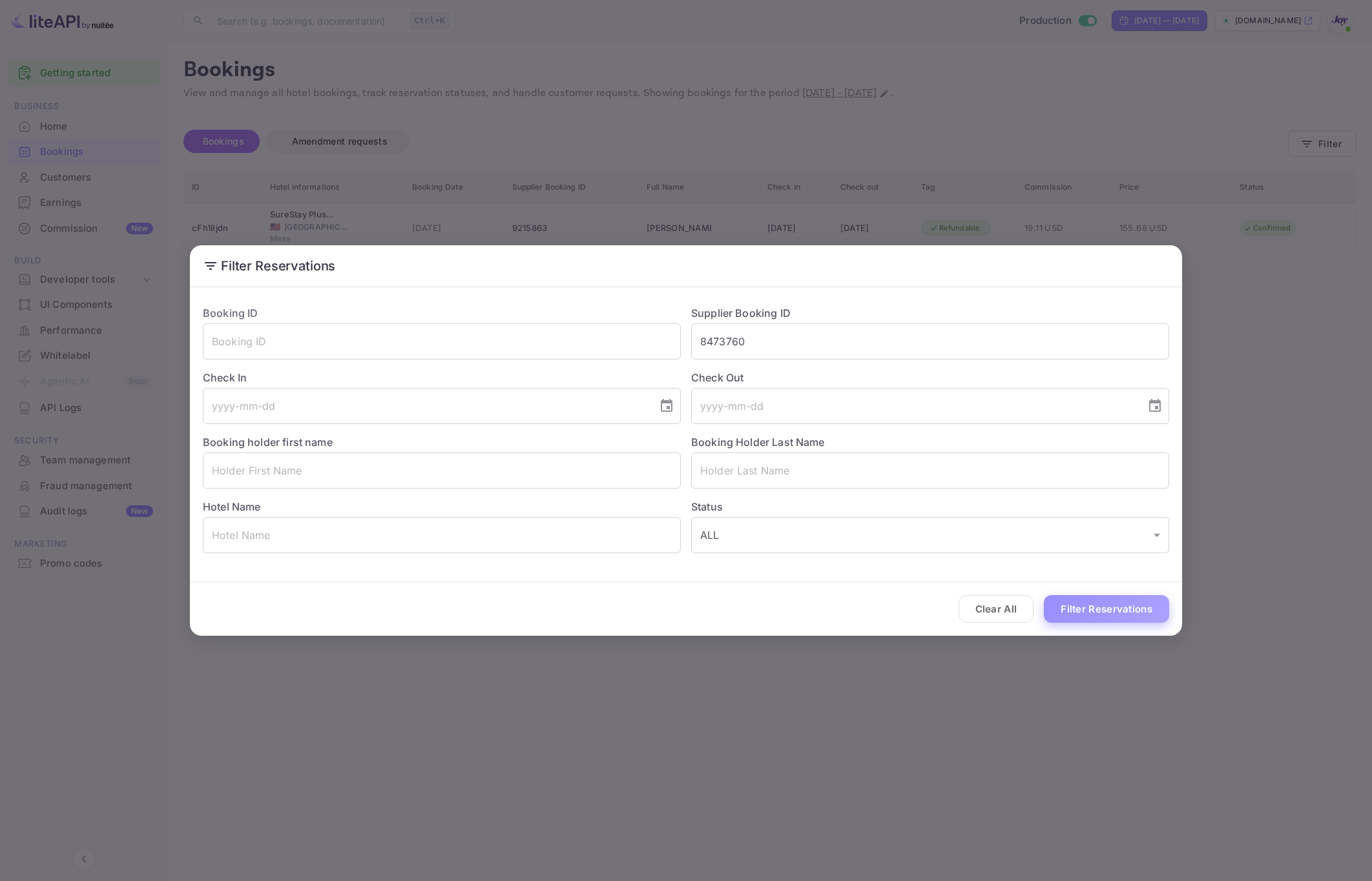
click at [1126, 611] on button "Filter Reservations" at bounding box center [1106, 609] width 125 height 28
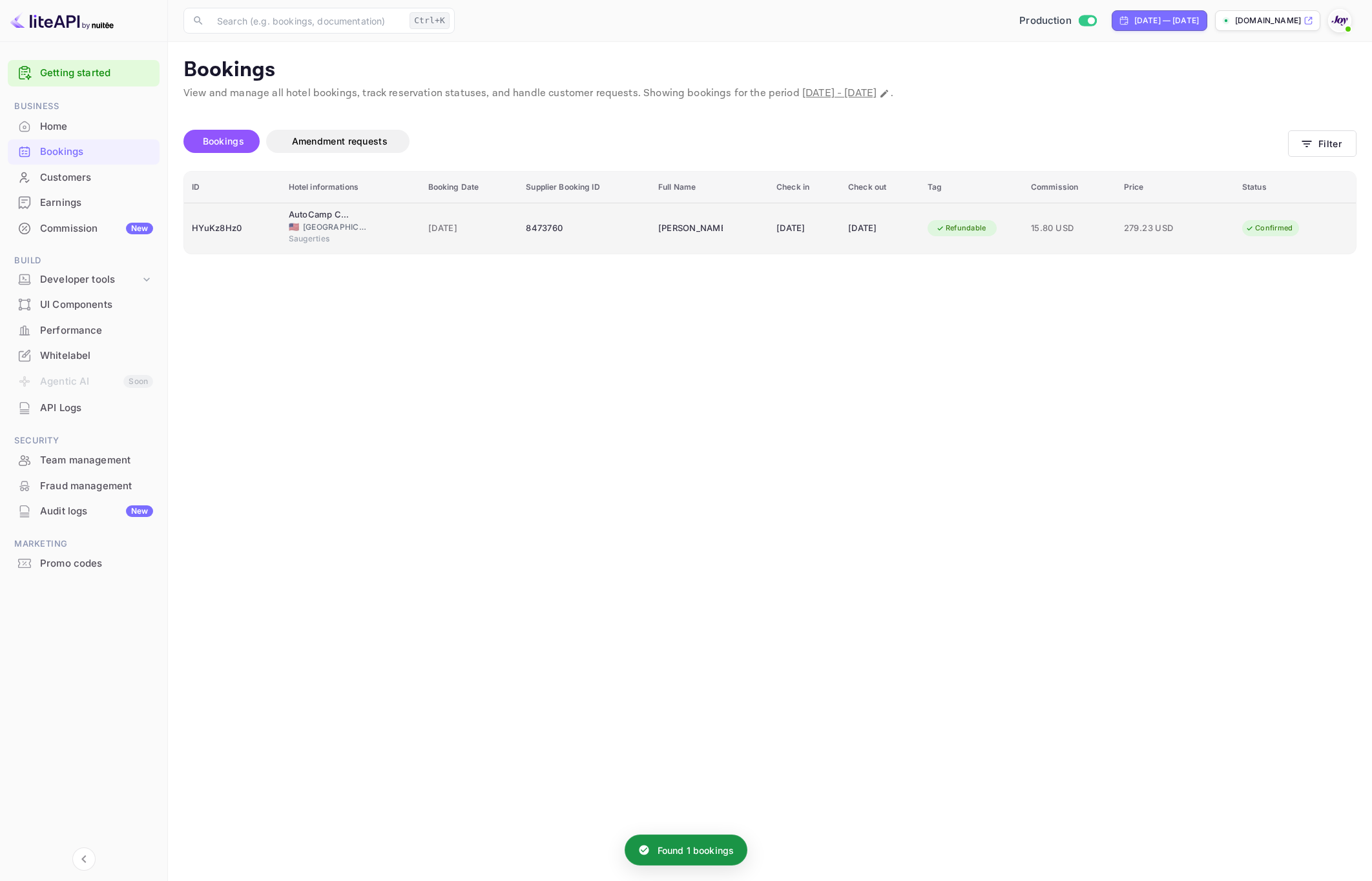
click at [663, 239] on div "Denis Kondrashov" at bounding box center [691, 228] width 65 height 21
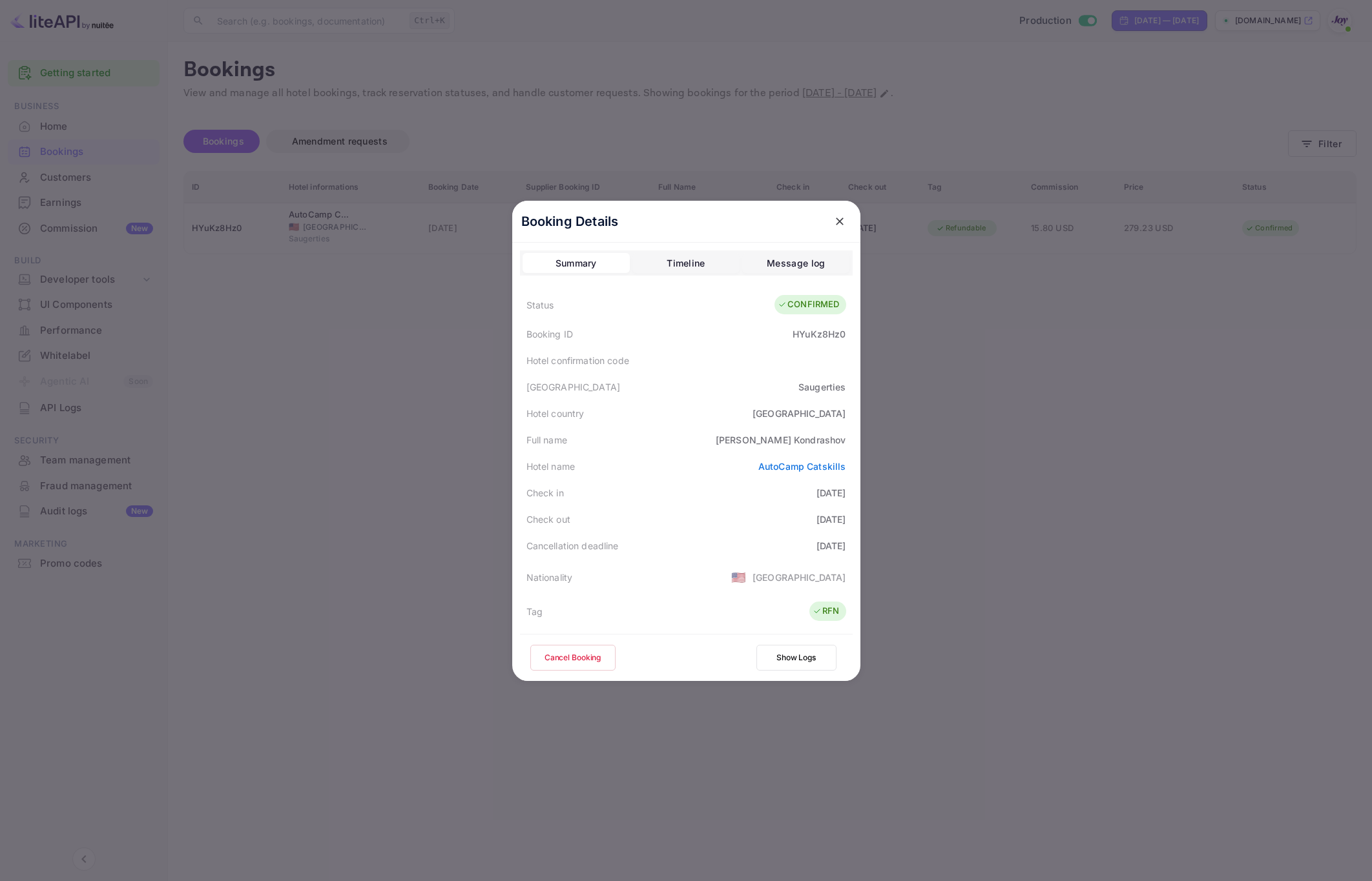
drag, startPoint x: 369, startPoint y: 438, endPoint x: 322, endPoint y: 432, distance: 47.4
click at [370, 438] on div at bounding box center [686, 440] width 1372 height 881
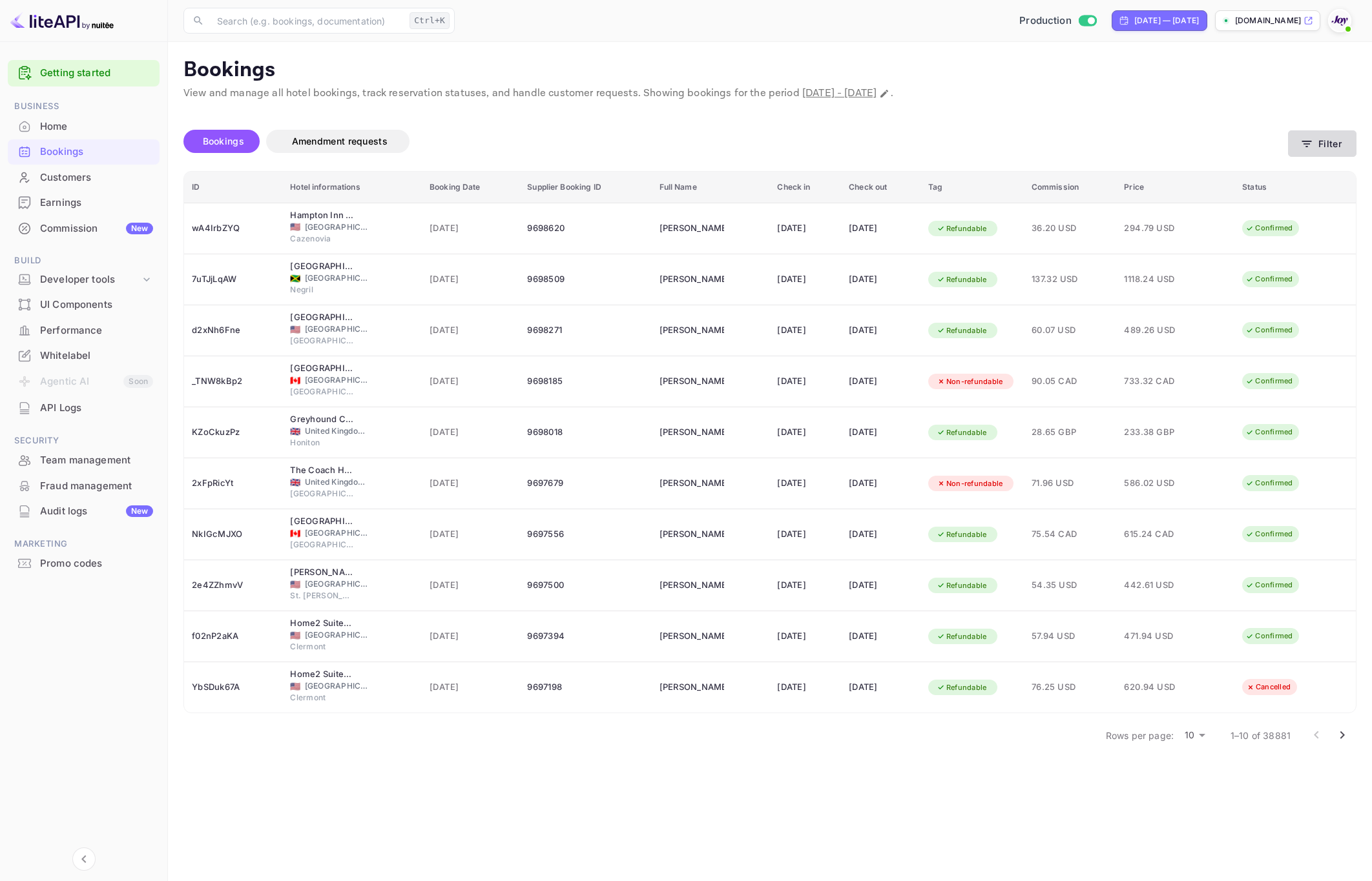
click at [1322, 145] on button "Filter" at bounding box center [1322, 144] width 68 height 26
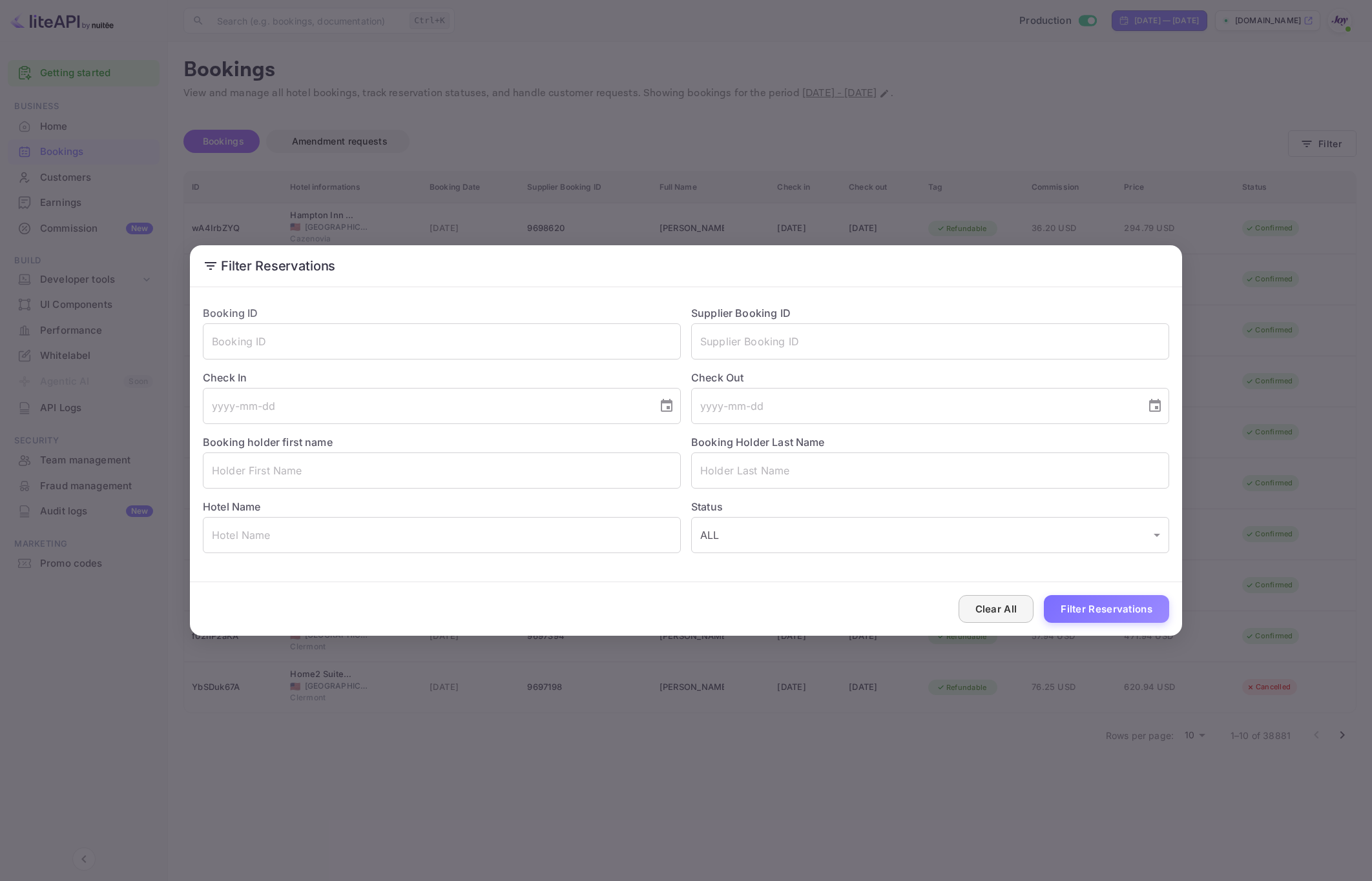
click at [990, 616] on button "Clear All" at bounding box center [996, 609] width 75 height 28
